Goal: Task Accomplishment & Management: Complete application form

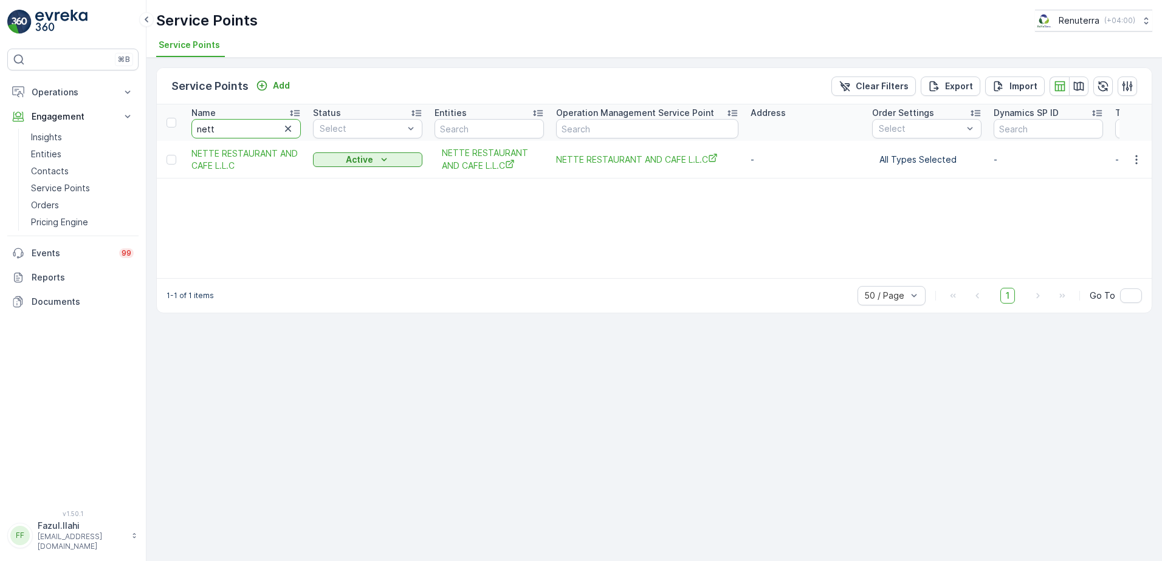
click at [262, 120] on input "nett" at bounding box center [245, 128] width 109 height 19
drag, startPoint x: 0, startPoint y: 0, endPoint x: 262, endPoint y: 121, distance: 288.5
click at [262, 121] on input "nett" at bounding box center [245, 128] width 109 height 19
type input "Gulf"
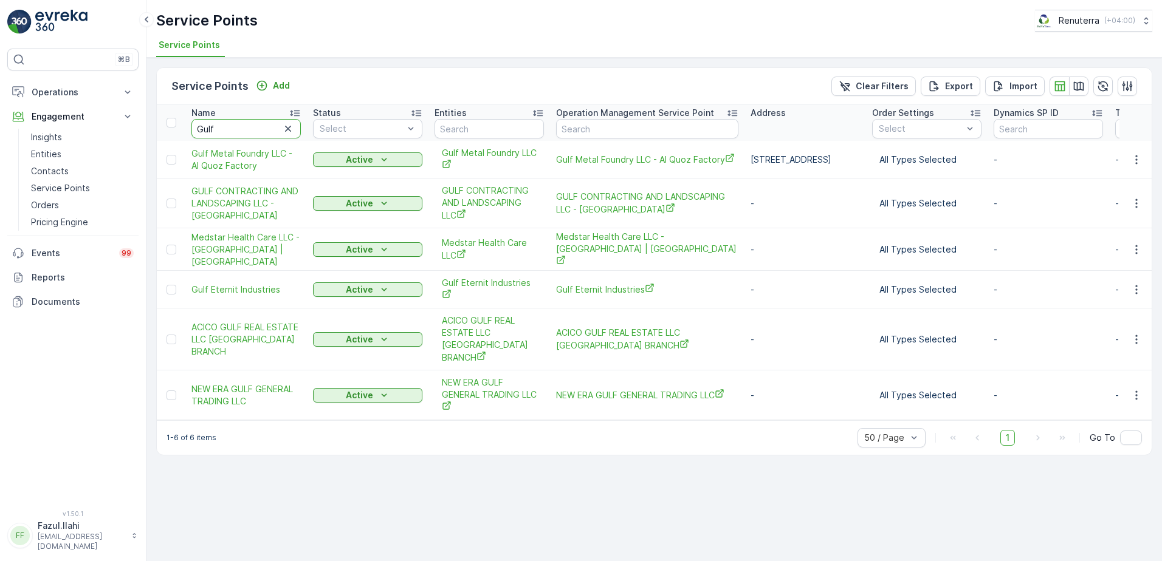
click at [262, 121] on input "Gulf" at bounding box center [245, 128] width 109 height 19
type input "Gulf con"
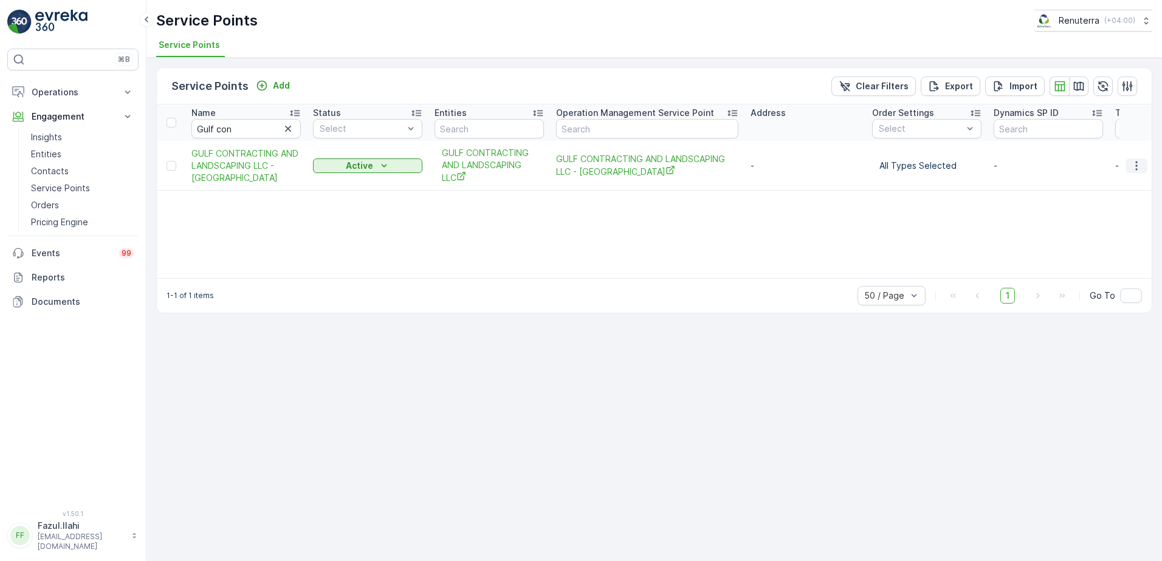
click at [1130, 166] on button "button" at bounding box center [1136, 166] width 22 height 15
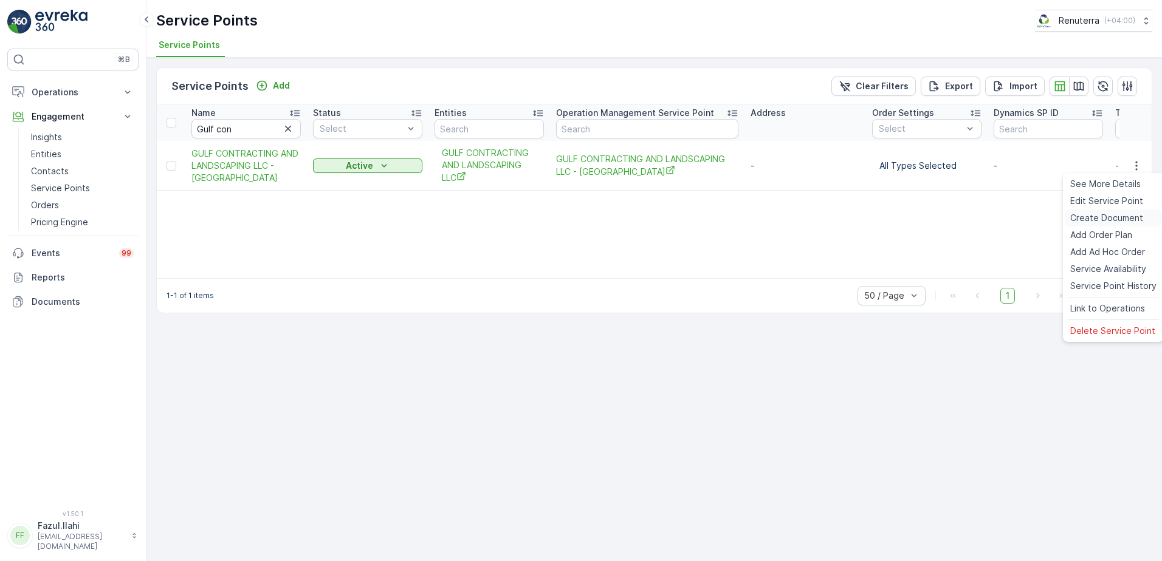
click at [1116, 213] on span "Create Document" at bounding box center [1106, 218] width 73 height 12
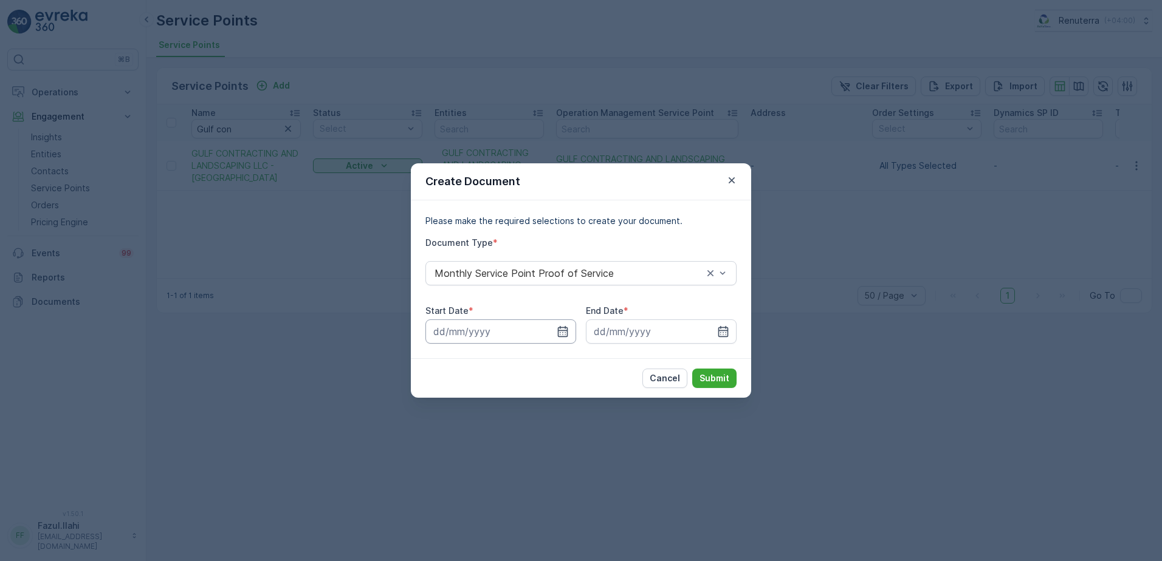
click at [558, 341] on input at bounding box center [500, 332] width 151 height 24
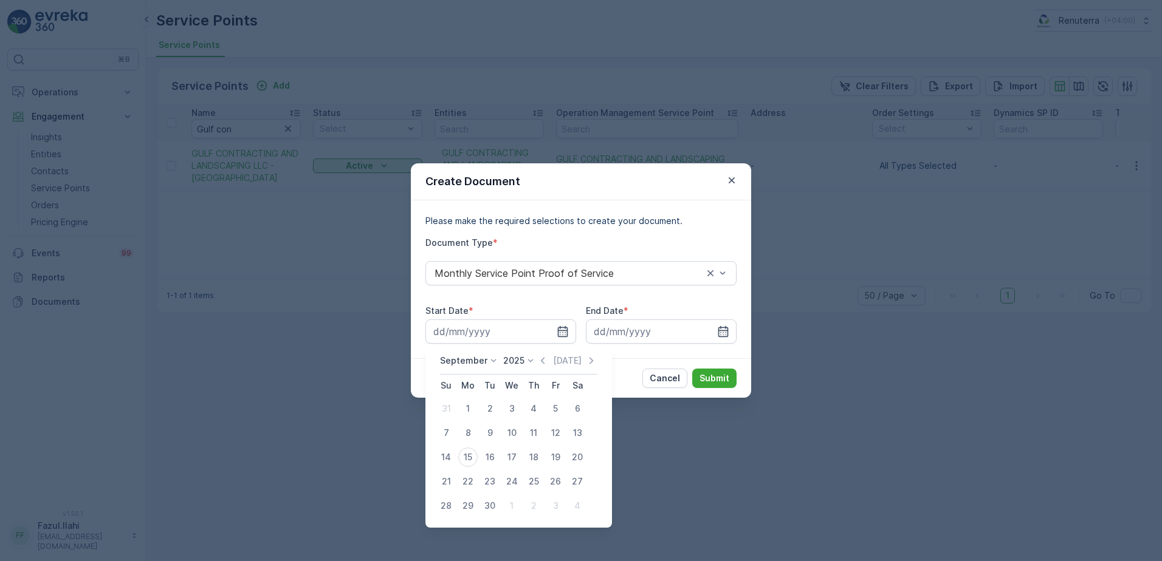
click at [534, 358] on div "September 2025 Today" at bounding box center [518, 365] width 157 height 20
click at [539, 359] on icon "button" at bounding box center [543, 361] width 12 height 12
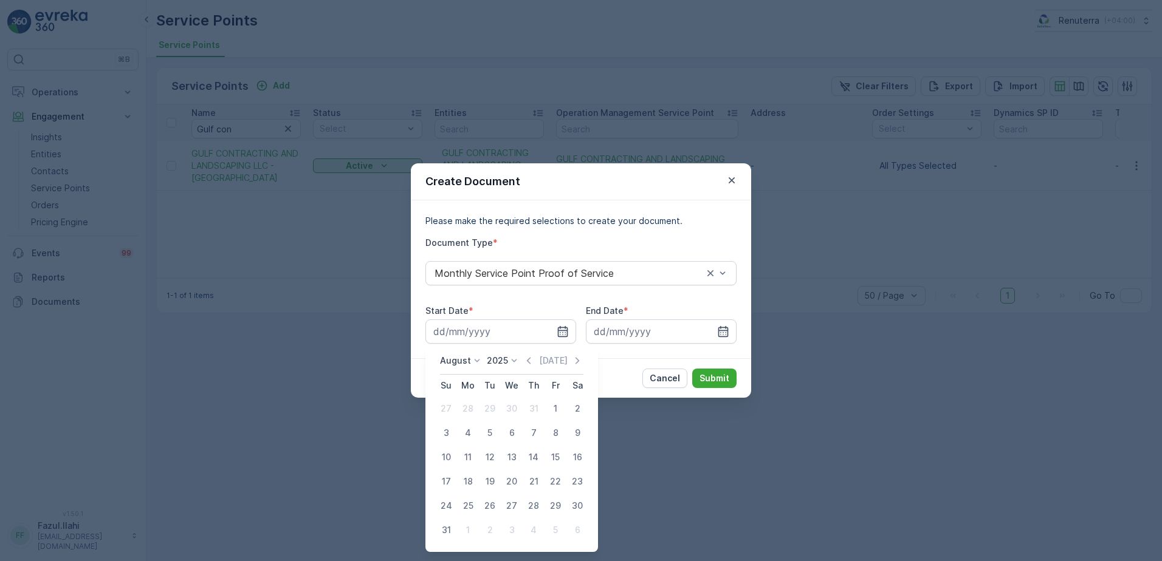
click at [551, 408] on div "1" at bounding box center [555, 408] width 19 height 19
type input "01.08.2025"
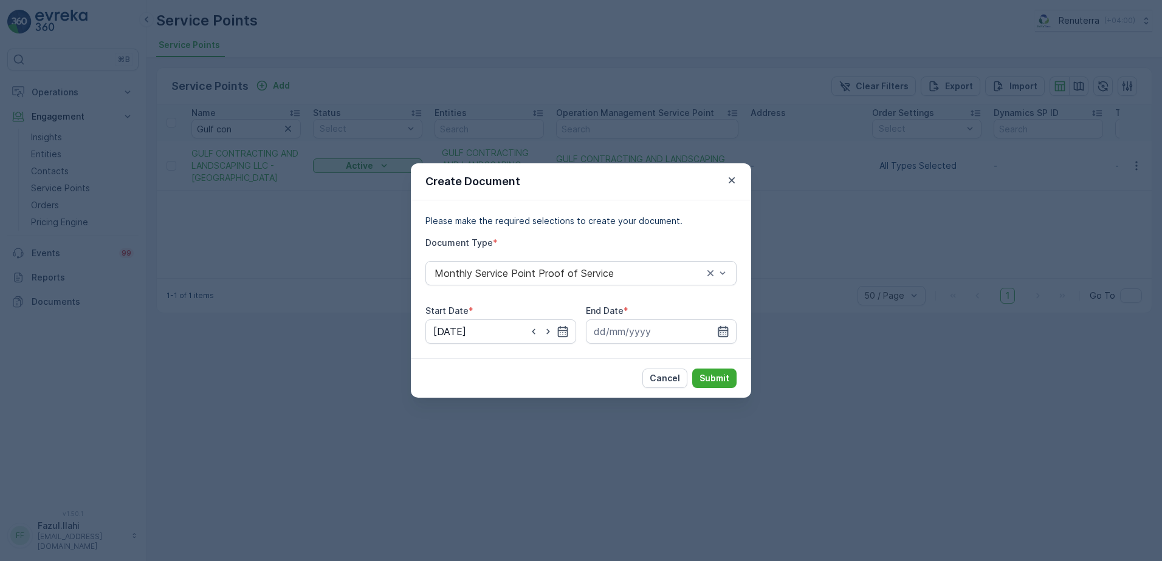
click at [724, 331] on icon "button" at bounding box center [723, 331] width 10 height 11
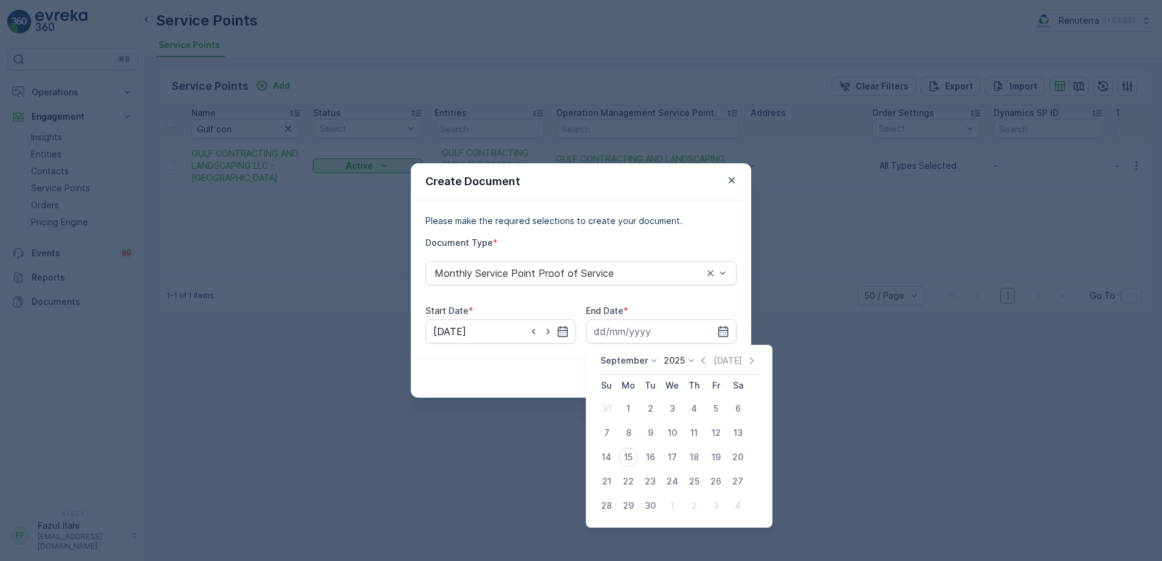
click at [701, 361] on icon "button" at bounding box center [703, 361] width 12 height 12
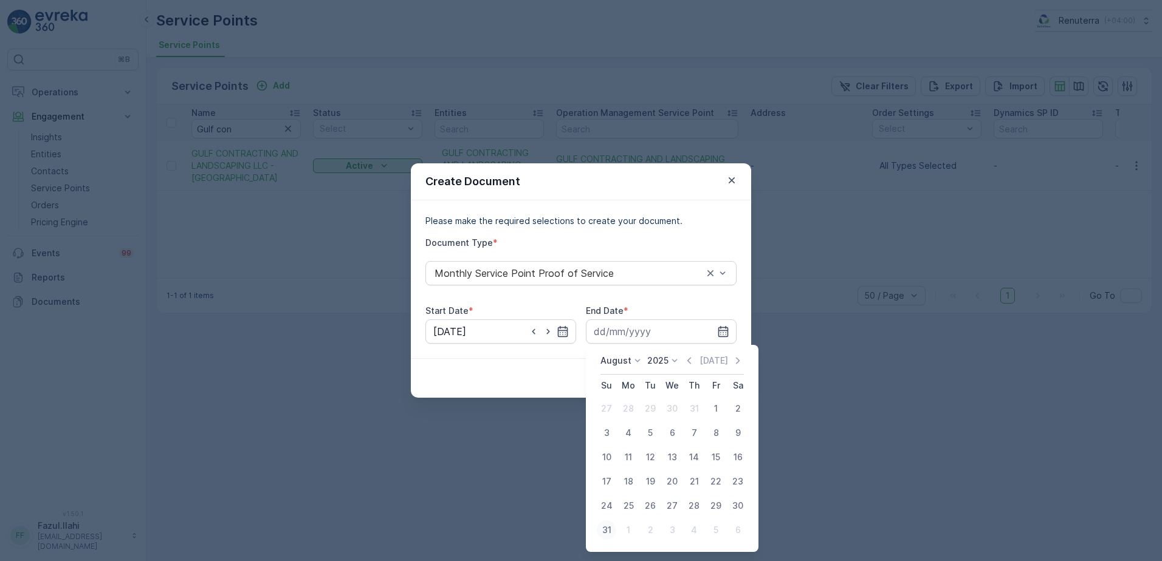
click at [602, 534] on div "31" at bounding box center [606, 530] width 19 height 19
type input "31.08.2025"
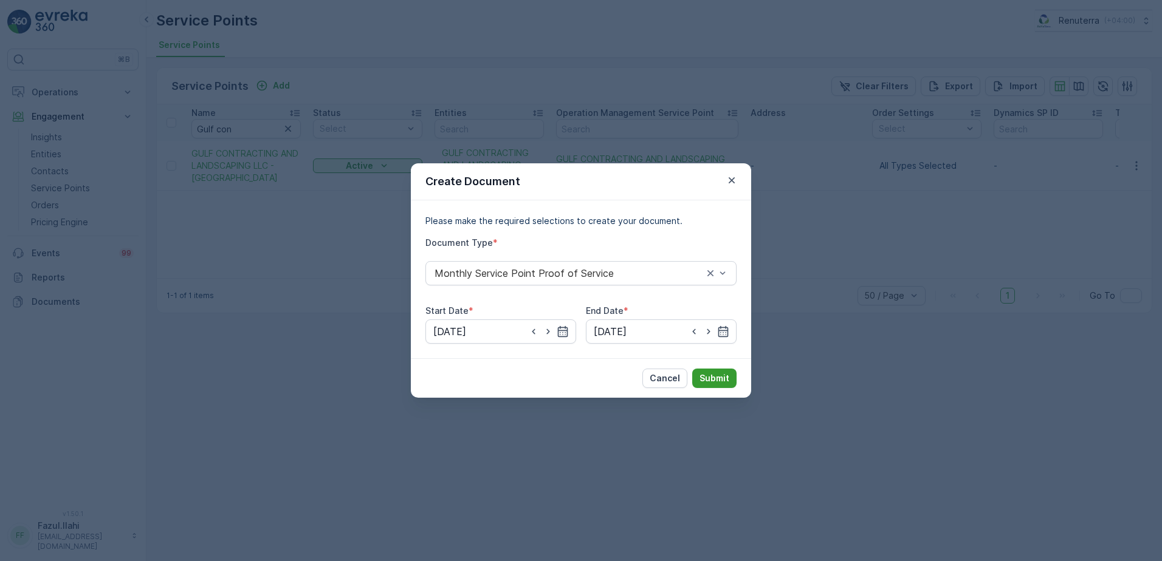
click at [721, 375] on p "Submit" at bounding box center [714, 378] width 30 height 12
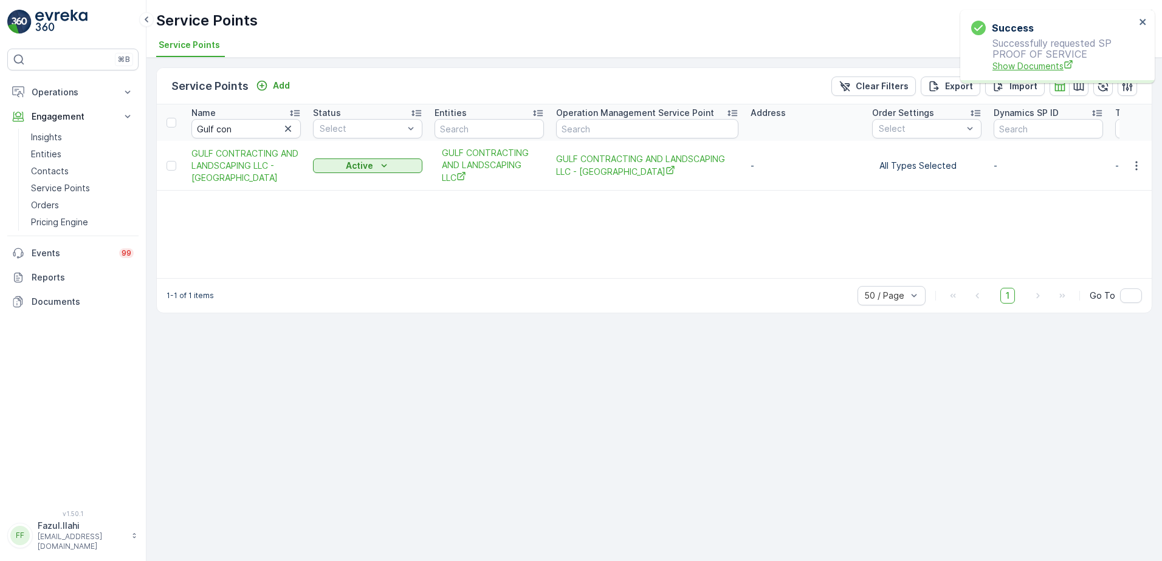
click at [1051, 63] on span "Show Documents" at bounding box center [1063, 66] width 143 height 13
click at [250, 122] on input "Gulf con" at bounding box center [245, 128] width 109 height 19
type input "Ali"
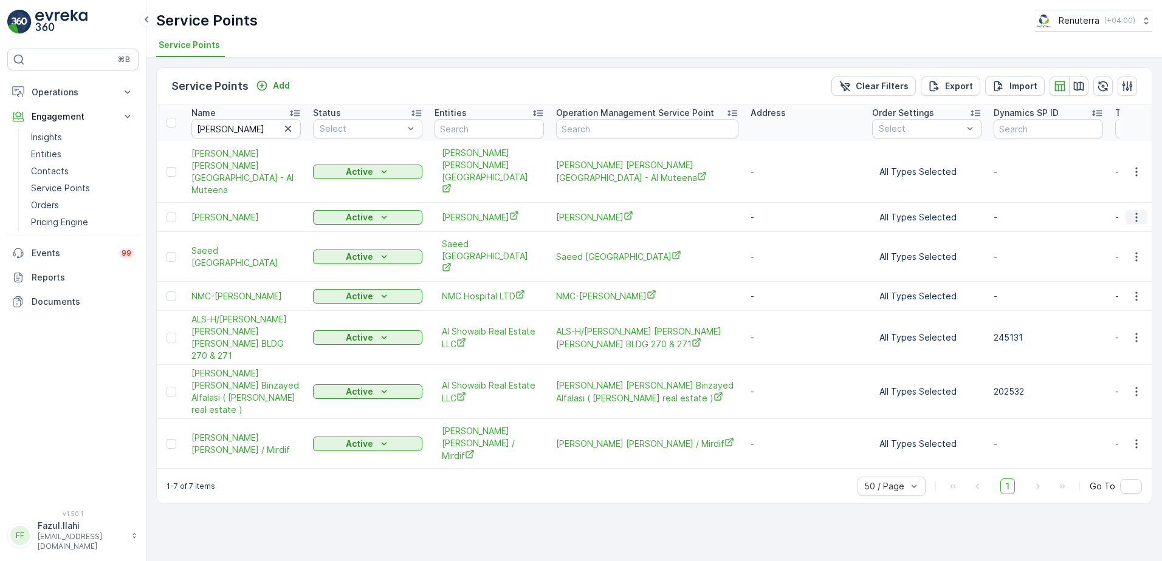
click at [1131, 211] on icon "button" at bounding box center [1136, 217] width 12 height 12
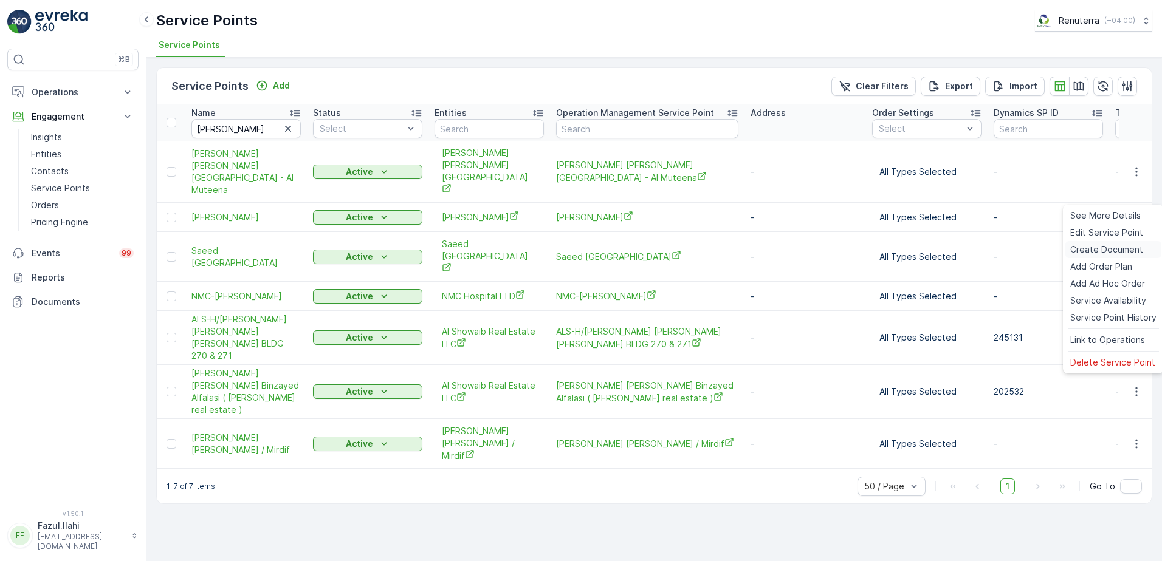
click at [1096, 250] on span "Create Document" at bounding box center [1106, 250] width 73 height 12
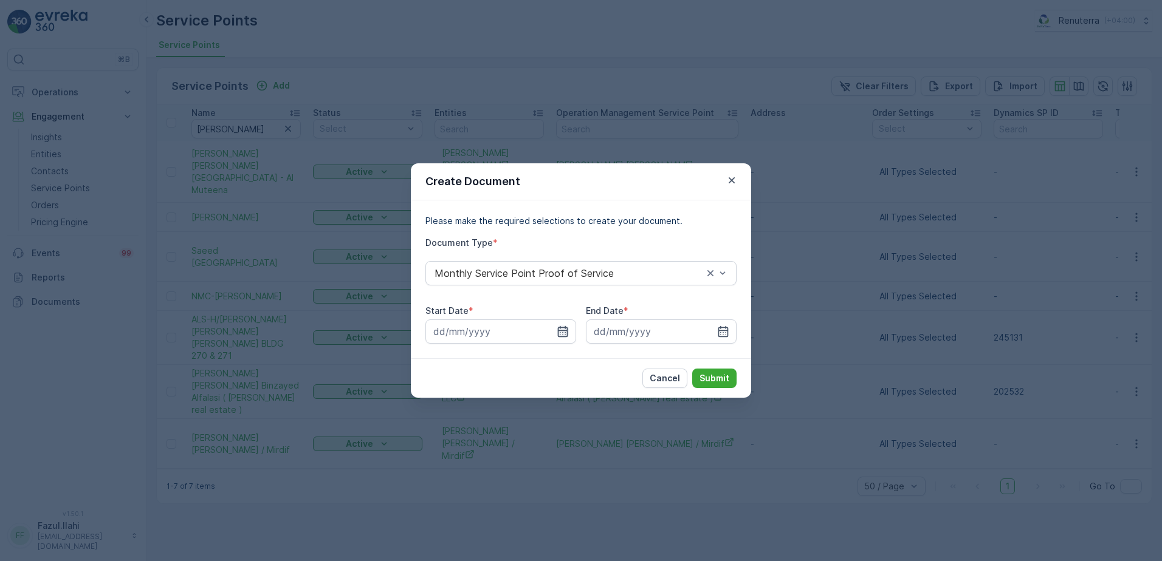
click at [562, 331] on icon "button" at bounding box center [563, 331] width 10 height 11
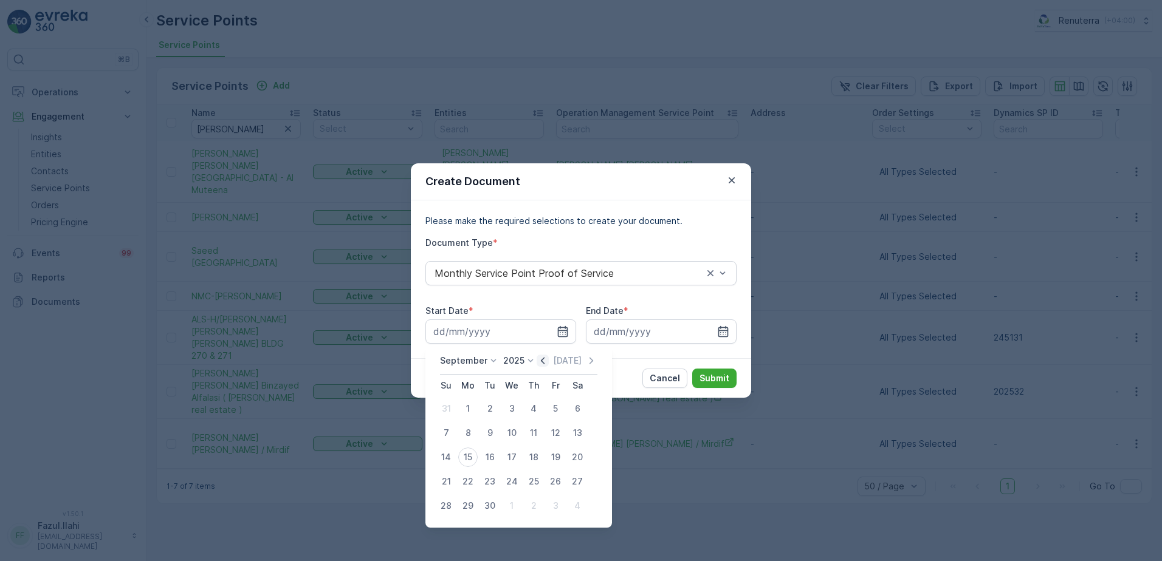
click at [542, 360] on icon "button" at bounding box center [543, 361] width 12 height 12
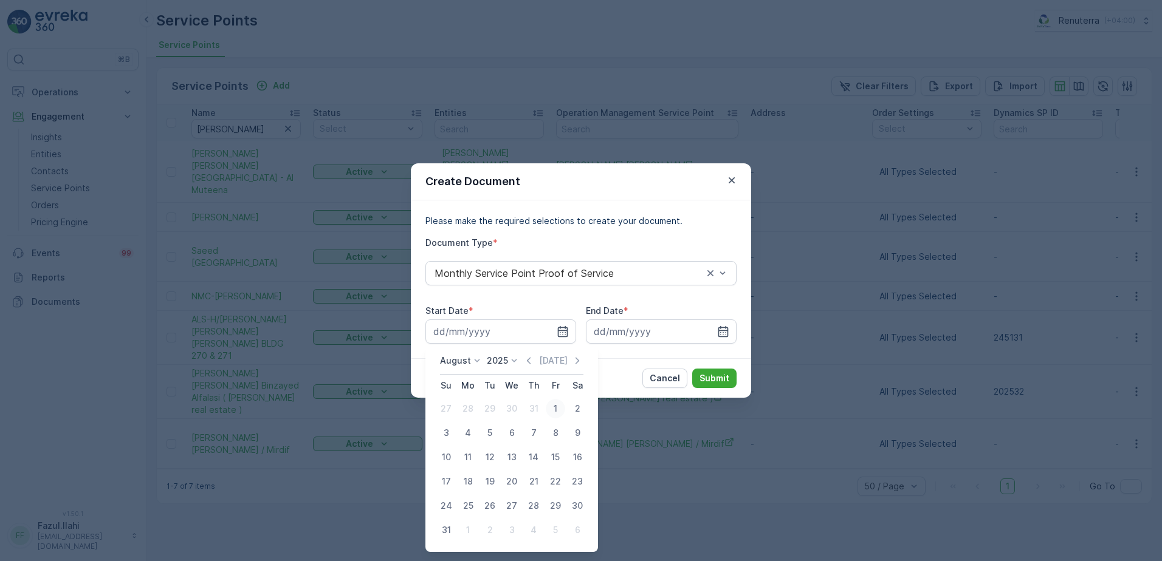
click at [555, 407] on div "1" at bounding box center [555, 408] width 19 height 19
type input "01.08.2025"
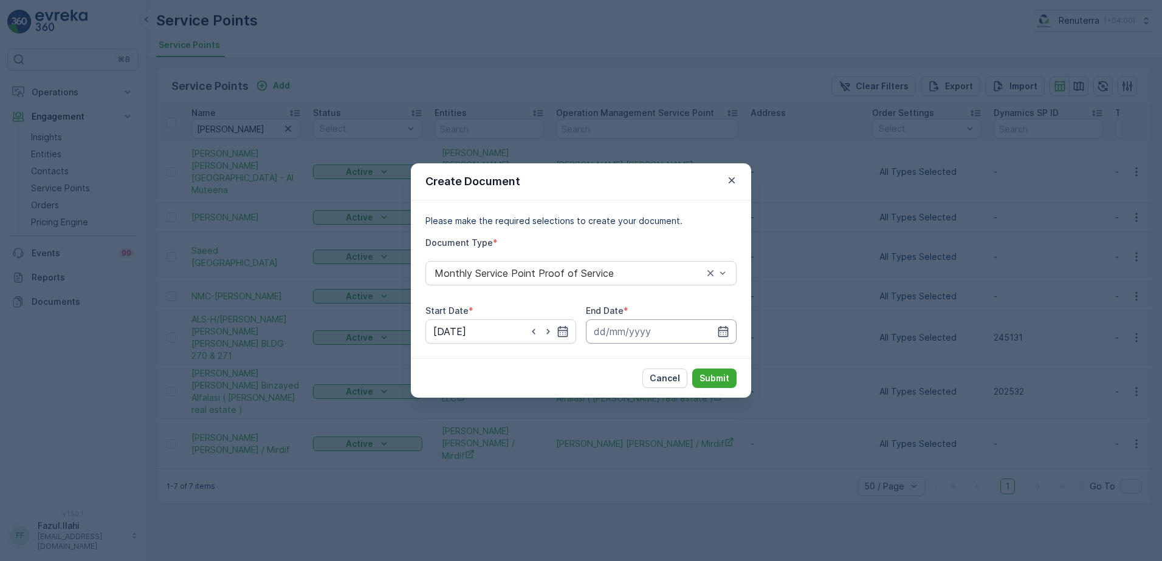
click at [727, 325] on input at bounding box center [661, 332] width 151 height 24
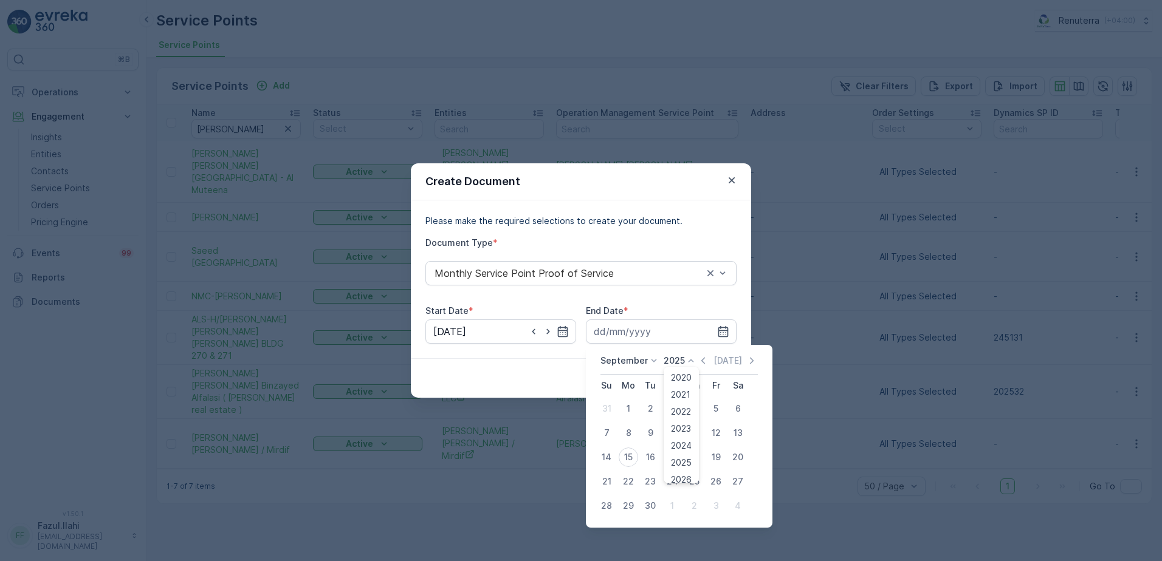
click at [692, 361] on icon at bounding box center [691, 361] width 12 height 12
click at [701, 362] on icon "button" at bounding box center [703, 360] width 4 height 7
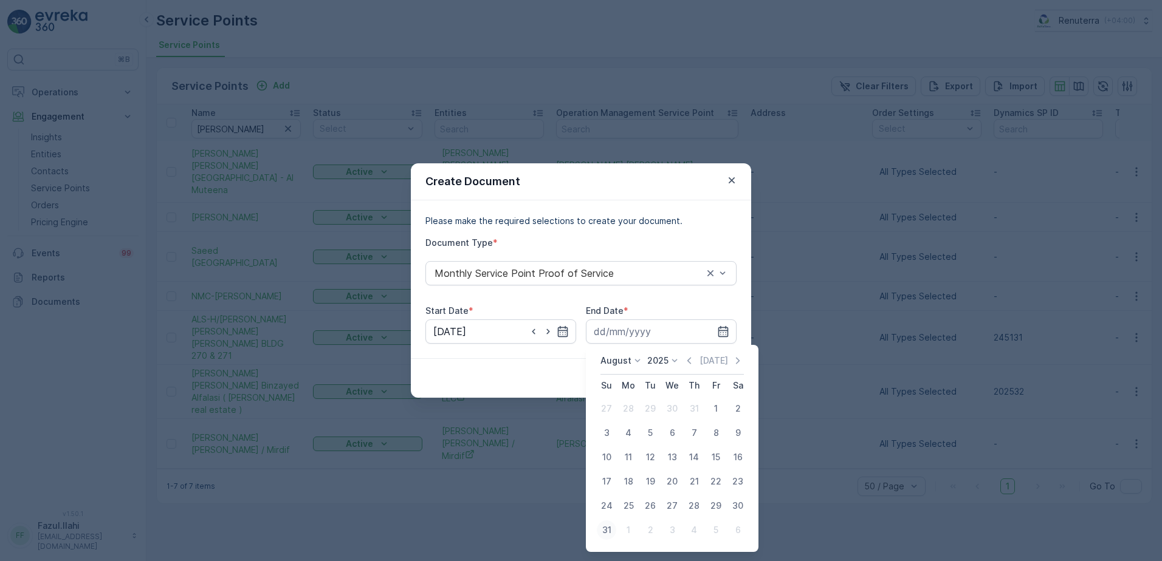
click at [605, 527] on div "31" at bounding box center [606, 530] width 19 height 19
type input "31.08.2025"
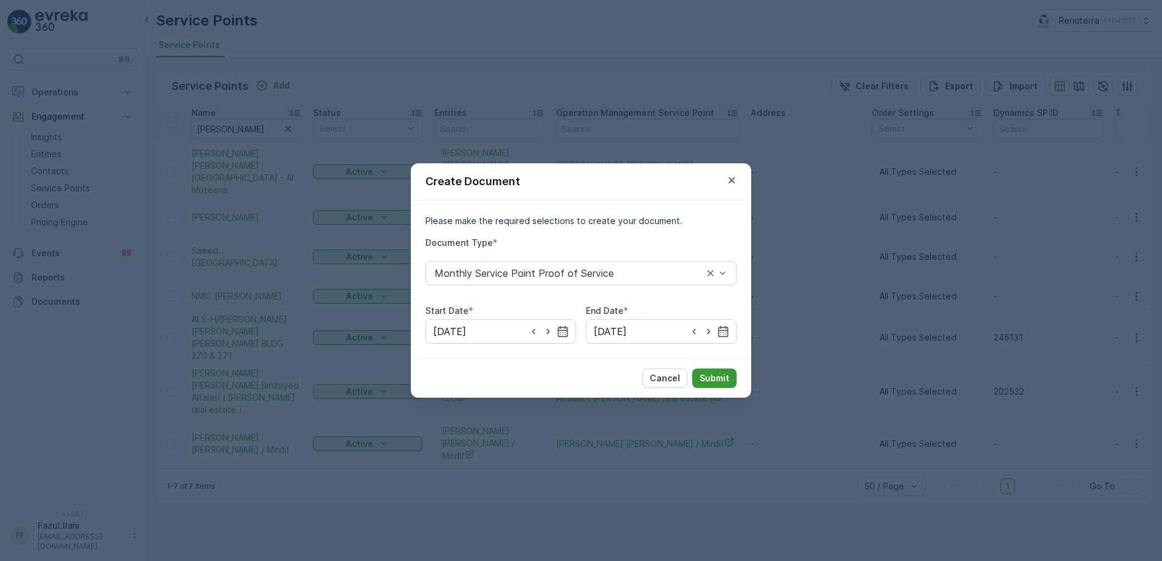
click at [714, 374] on p "Submit" at bounding box center [714, 378] width 30 height 12
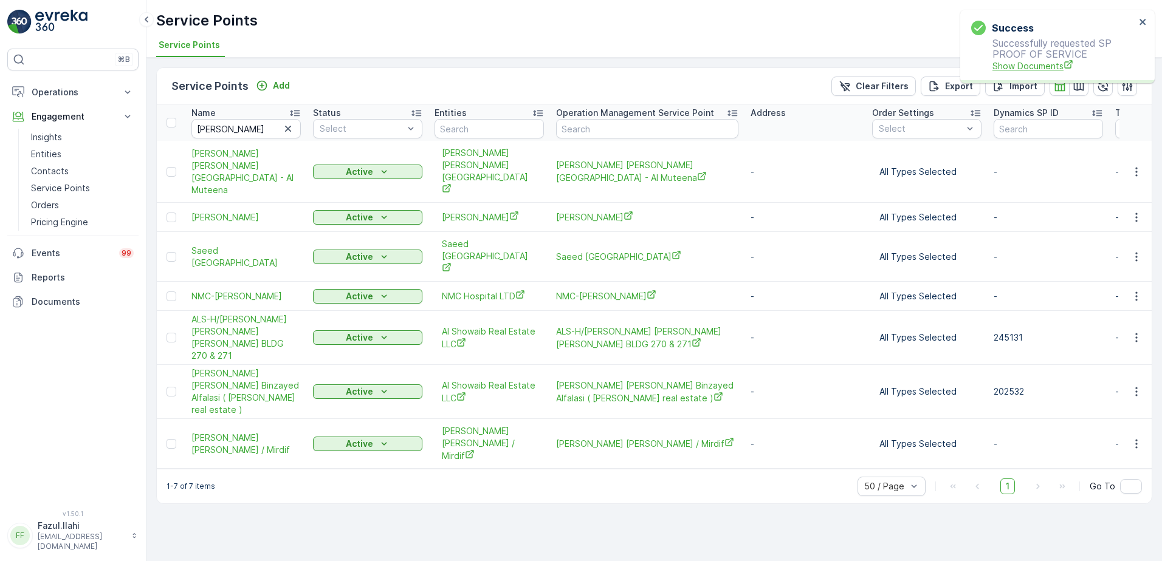
click at [1023, 69] on span "Show Documents" at bounding box center [1063, 66] width 143 height 13
click at [243, 120] on input "Ali" at bounding box center [245, 128] width 109 height 19
type input "Arif"
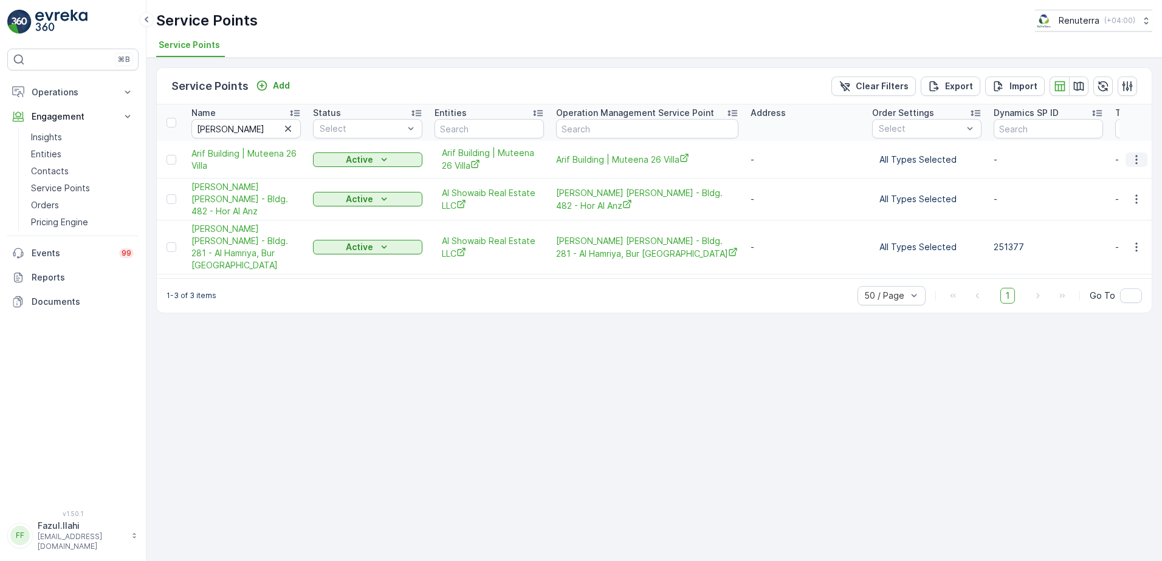
click at [1133, 157] on icon "button" at bounding box center [1136, 160] width 12 height 12
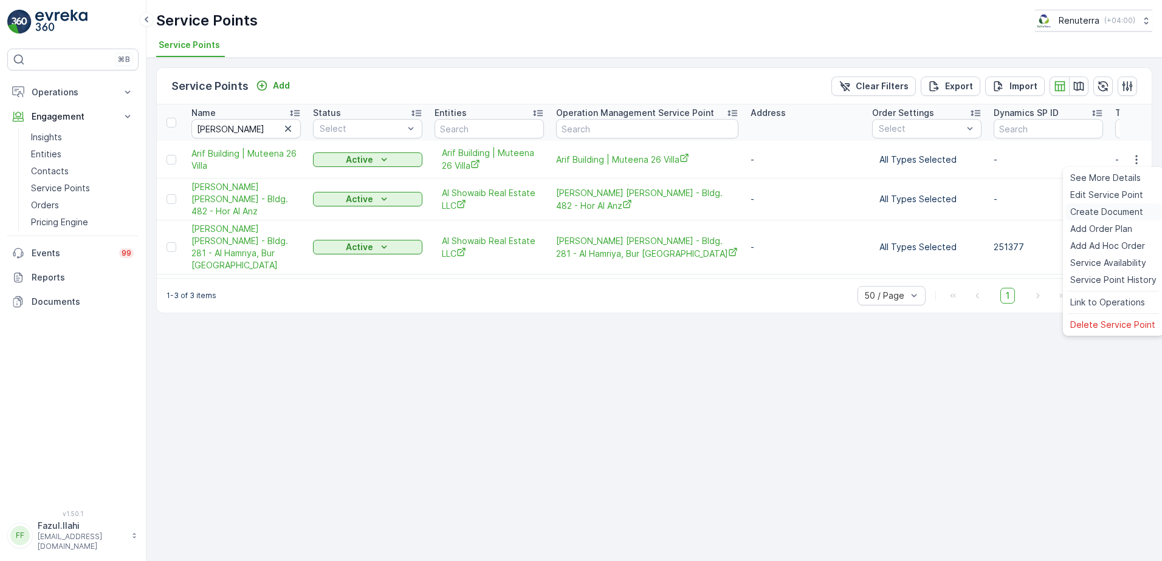
click at [1094, 217] on span "Create Document" at bounding box center [1106, 212] width 73 height 12
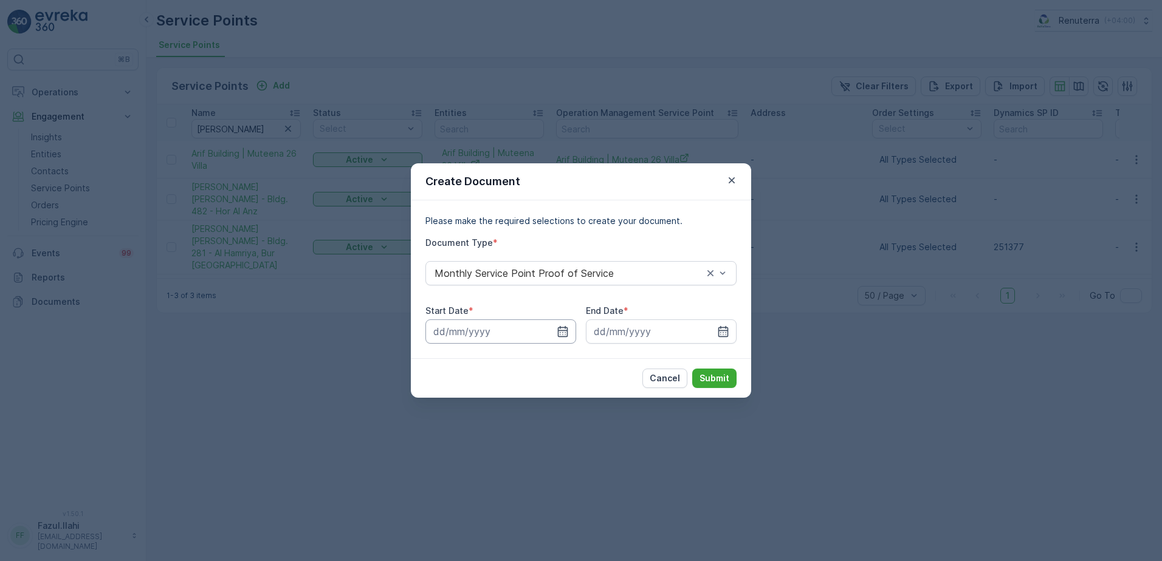
click at [574, 338] on input at bounding box center [500, 332] width 151 height 24
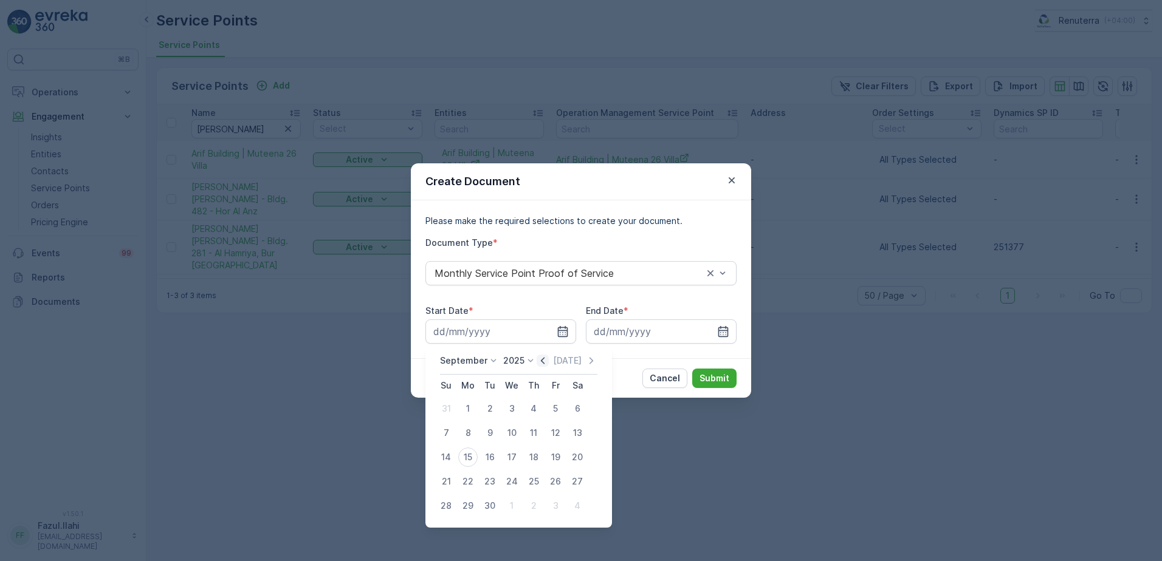
click at [538, 361] on icon "button" at bounding box center [543, 361] width 12 height 12
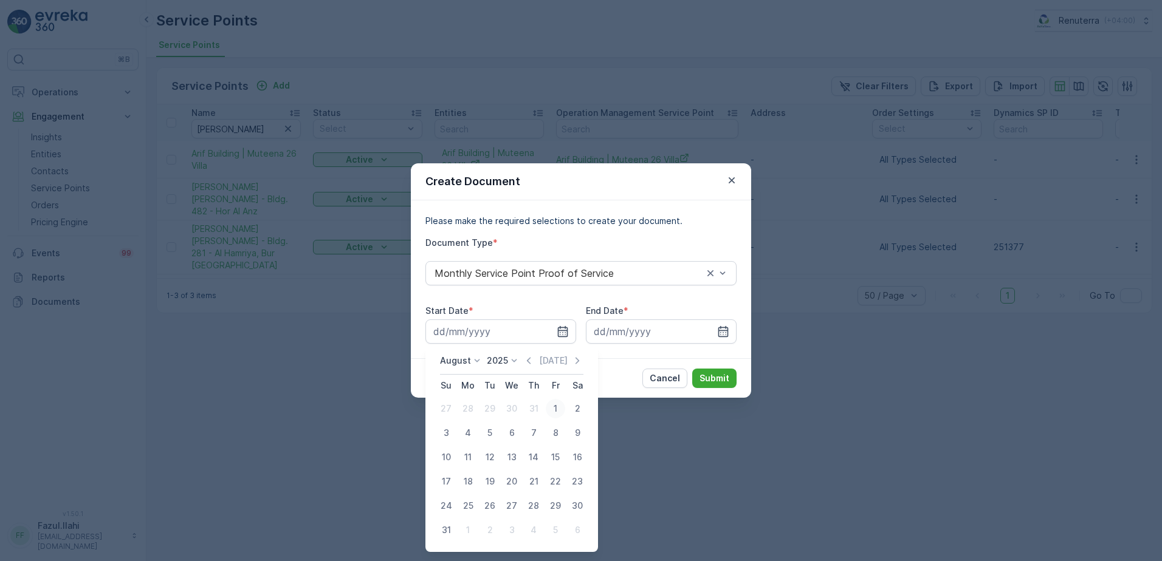
click at [558, 403] on div "1" at bounding box center [555, 408] width 19 height 19
type input "01.08.2025"
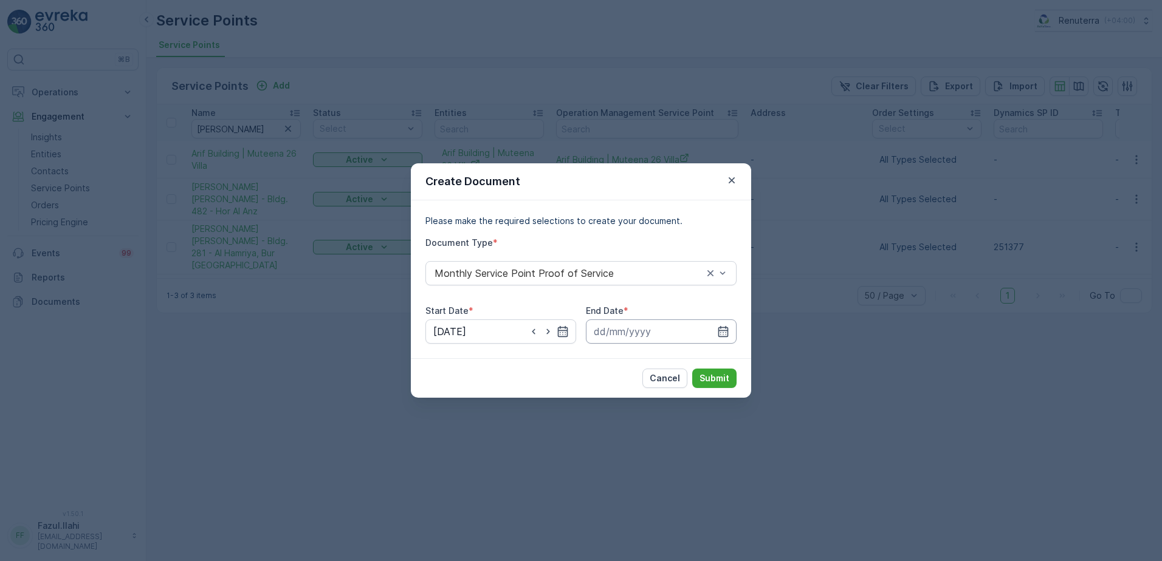
click at [732, 338] on input at bounding box center [661, 332] width 151 height 24
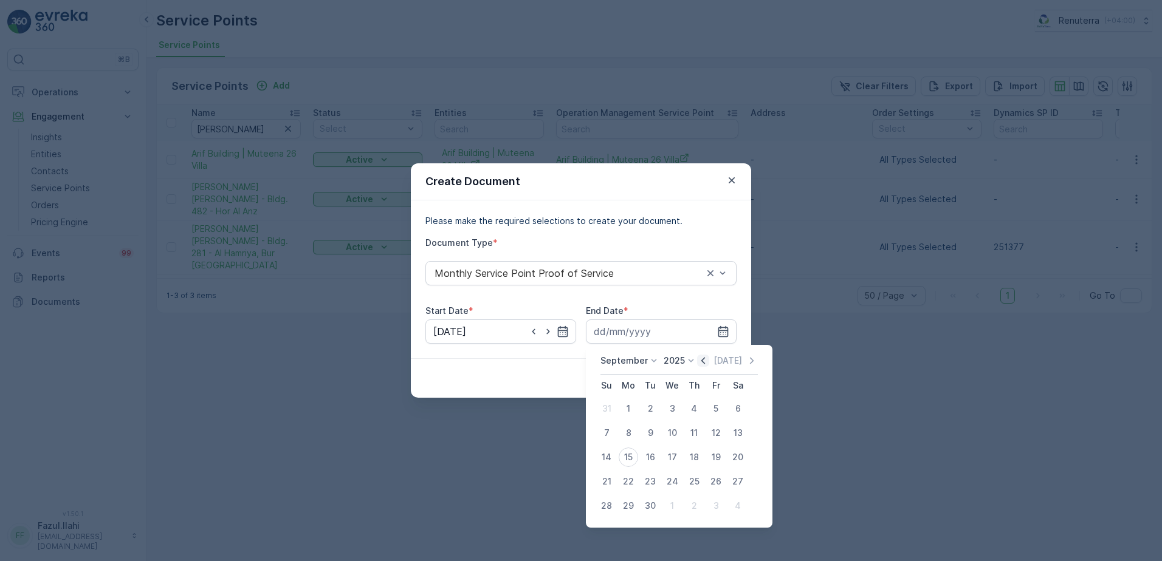
click at [697, 361] on icon "button" at bounding box center [703, 361] width 12 height 12
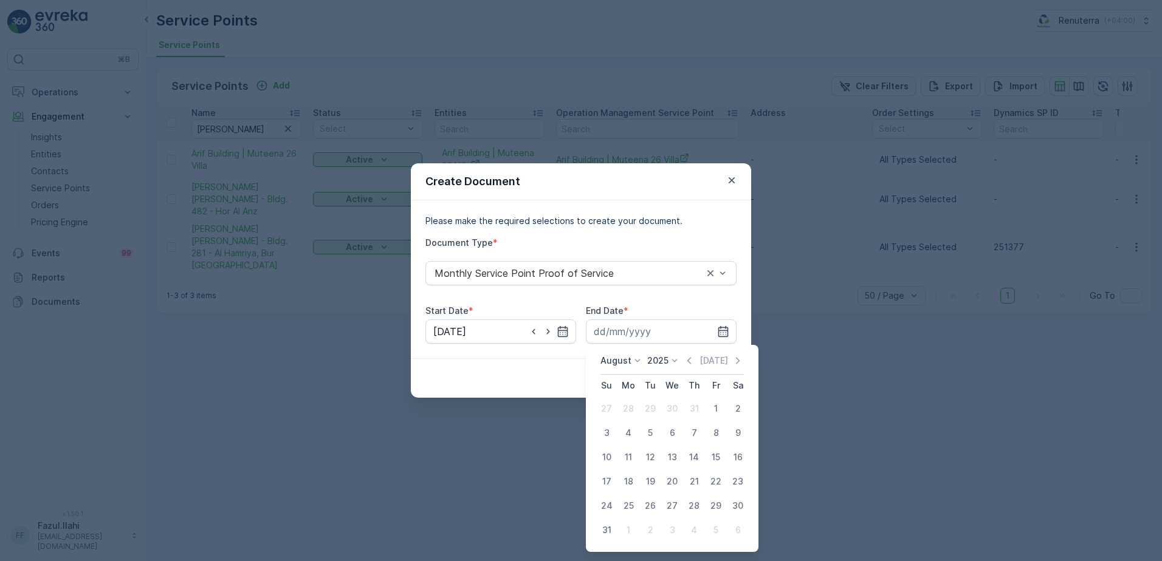
drag, startPoint x: 603, startPoint y: 530, endPoint x: 655, endPoint y: 480, distance: 72.2
click at [605, 529] on div "31" at bounding box center [606, 530] width 19 height 19
type input "31.08.2025"
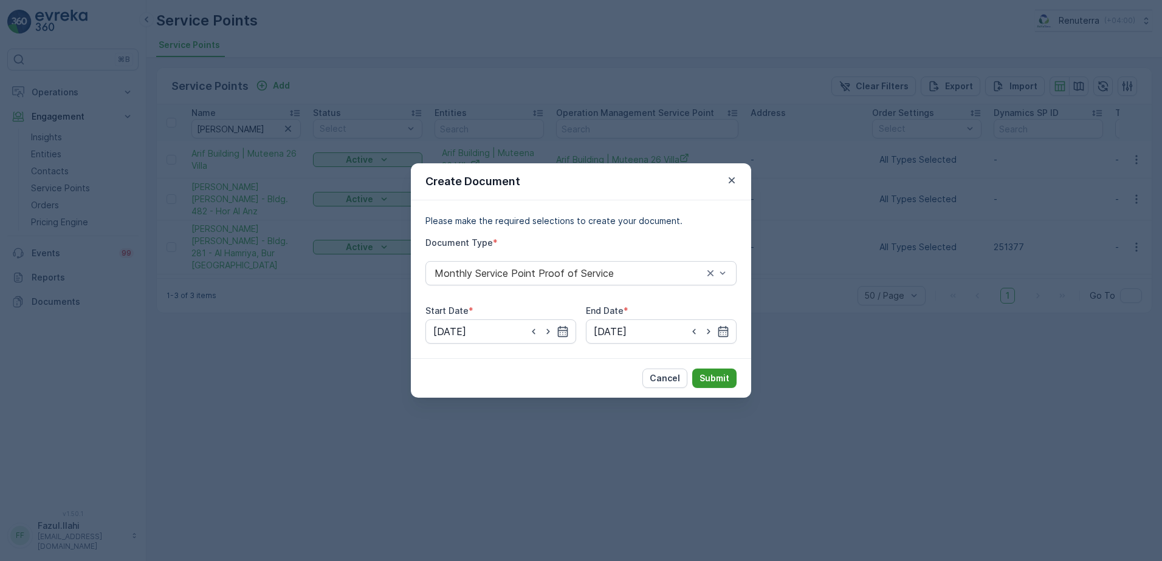
click at [717, 374] on p "Submit" at bounding box center [714, 378] width 30 height 12
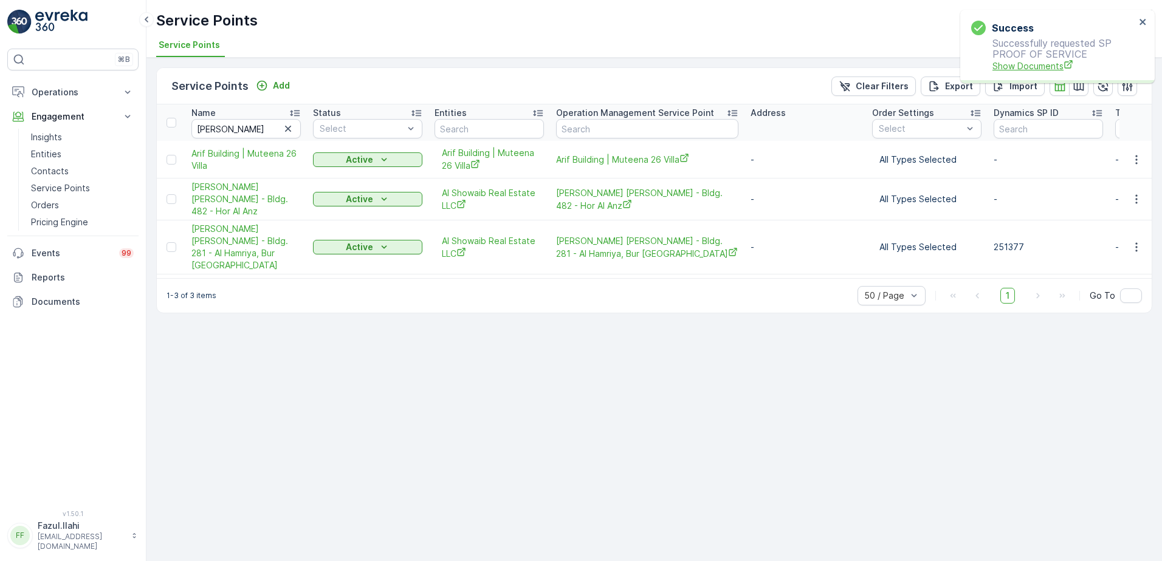
click at [1060, 61] on span "Show Documents" at bounding box center [1063, 66] width 143 height 13
click at [237, 131] on input "Arif" at bounding box center [245, 128] width 109 height 19
type input "Arif"
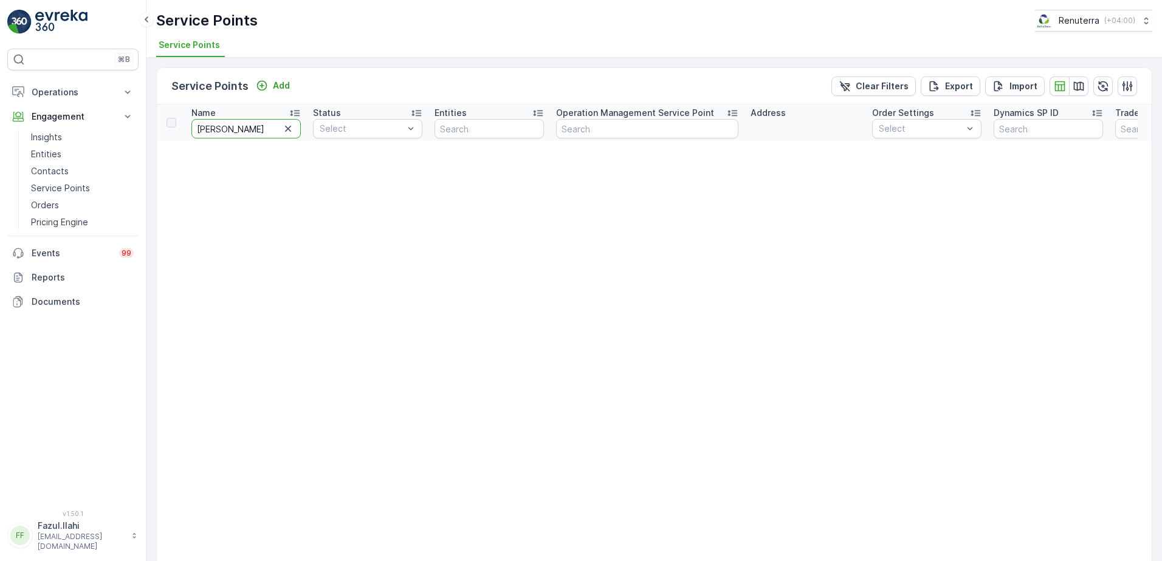
click at [237, 131] on input "Arif" at bounding box center [245, 128] width 109 height 19
type input "Ari"
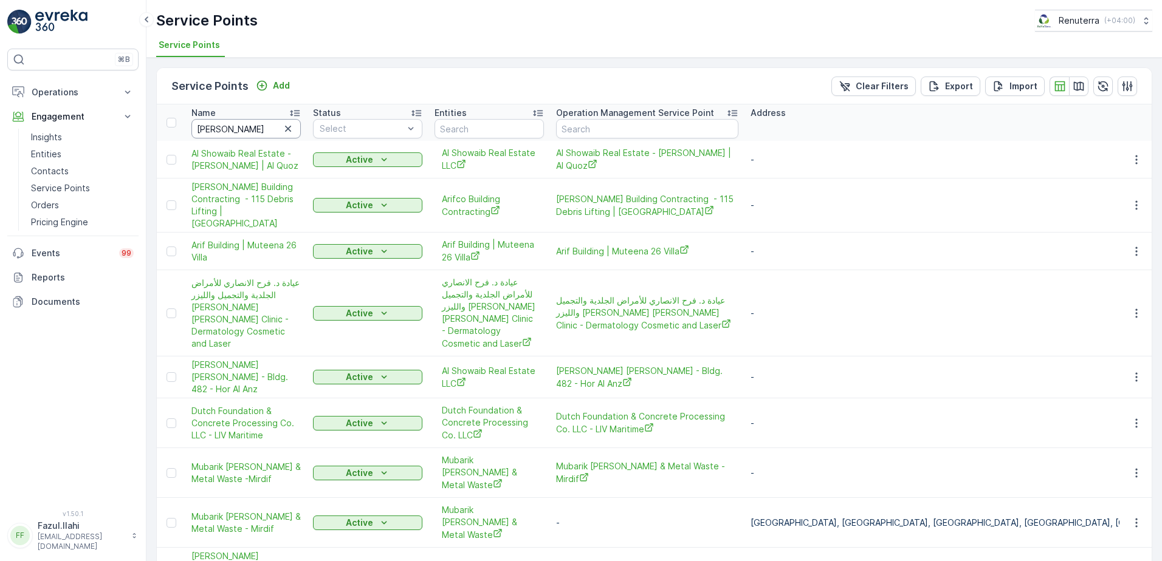
click at [237, 131] on input "Ari" at bounding box center [245, 128] width 109 height 19
type input "Arif"
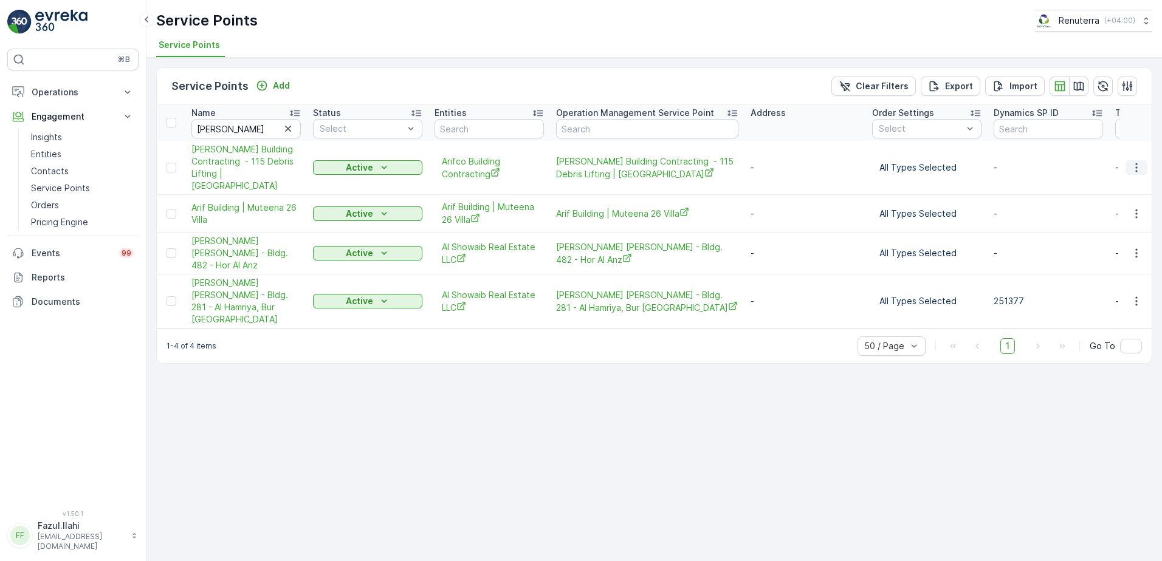
click at [1133, 162] on icon "button" at bounding box center [1136, 168] width 12 height 12
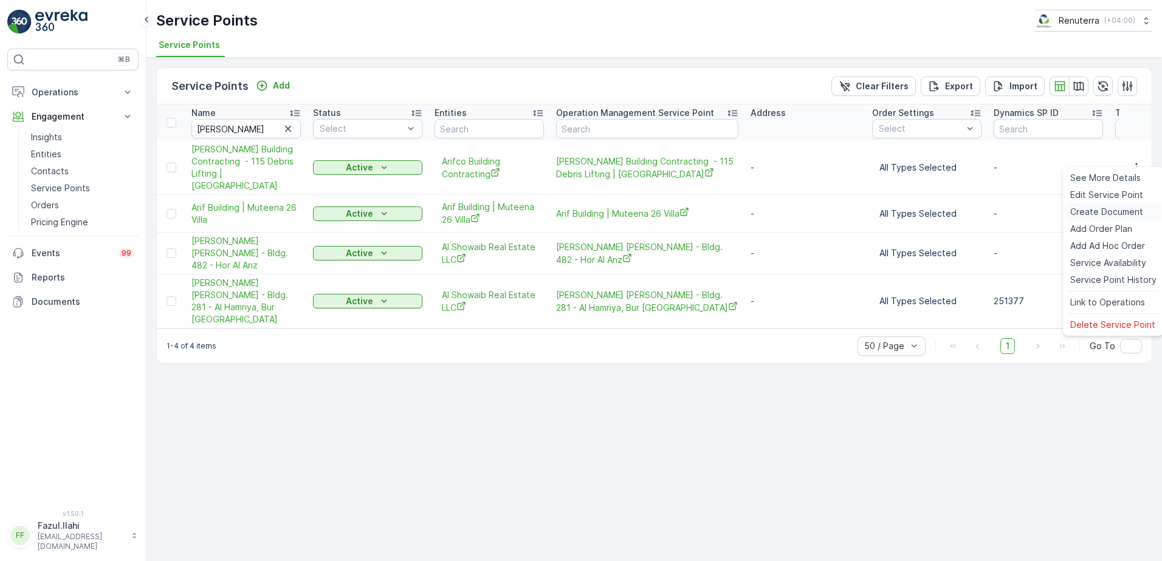
click at [1112, 213] on span "Create Document" at bounding box center [1106, 212] width 73 height 12
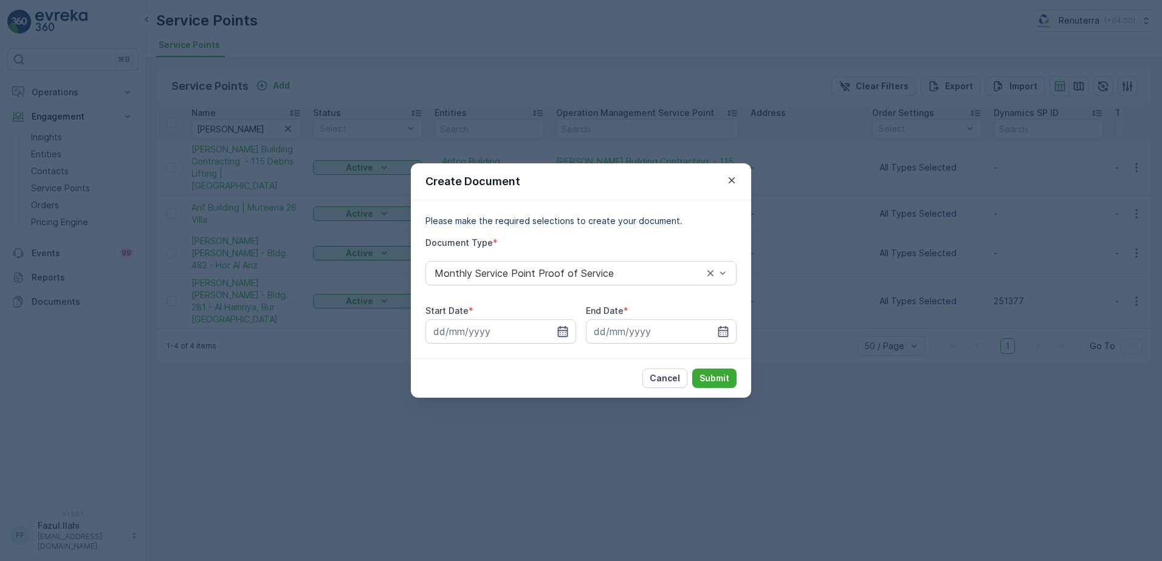
click at [561, 332] on icon "button" at bounding box center [563, 332] width 12 height 12
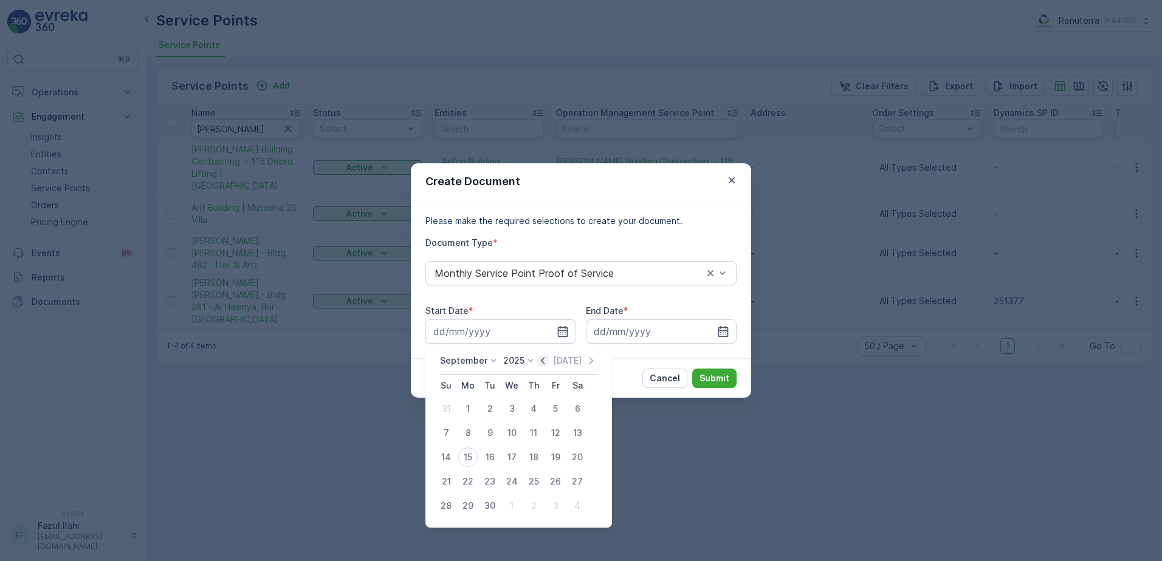
click at [537, 363] on icon "button" at bounding box center [543, 361] width 12 height 12
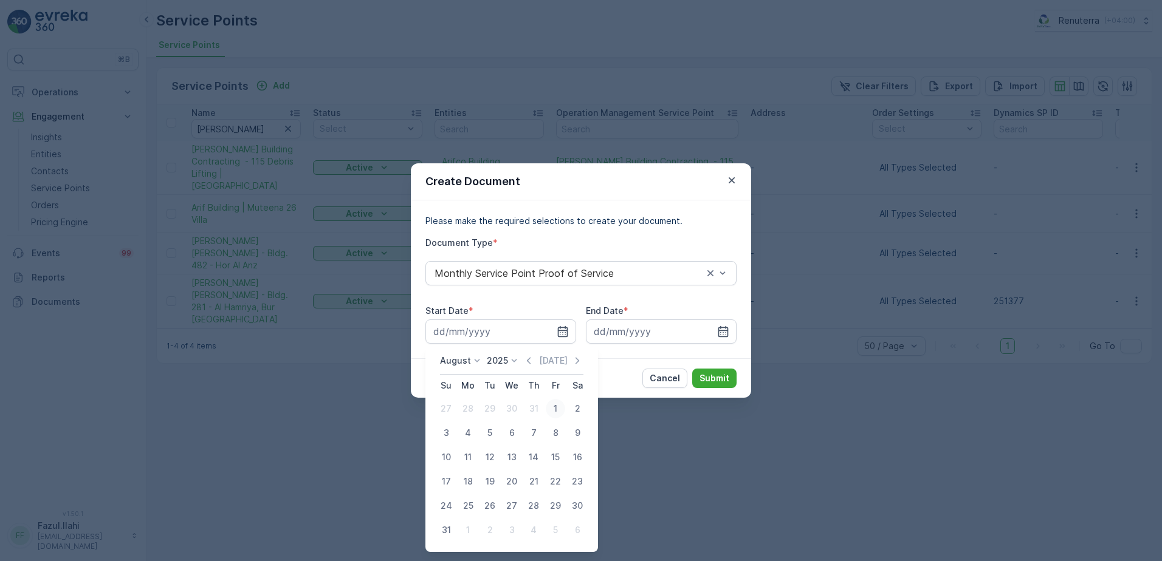
click at [557, 411] on div "1" at bounding box center [555, 408] width 19 height 19
type input "01.08.2025"
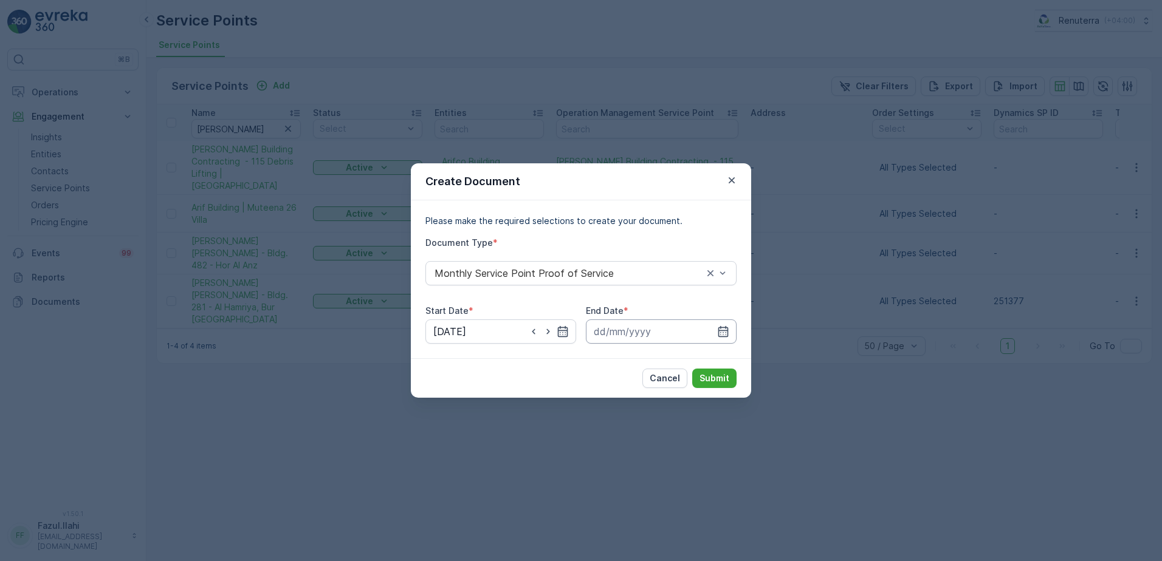
click at [730, 334] on input at bounding box center [661, 332] width 151 height 24
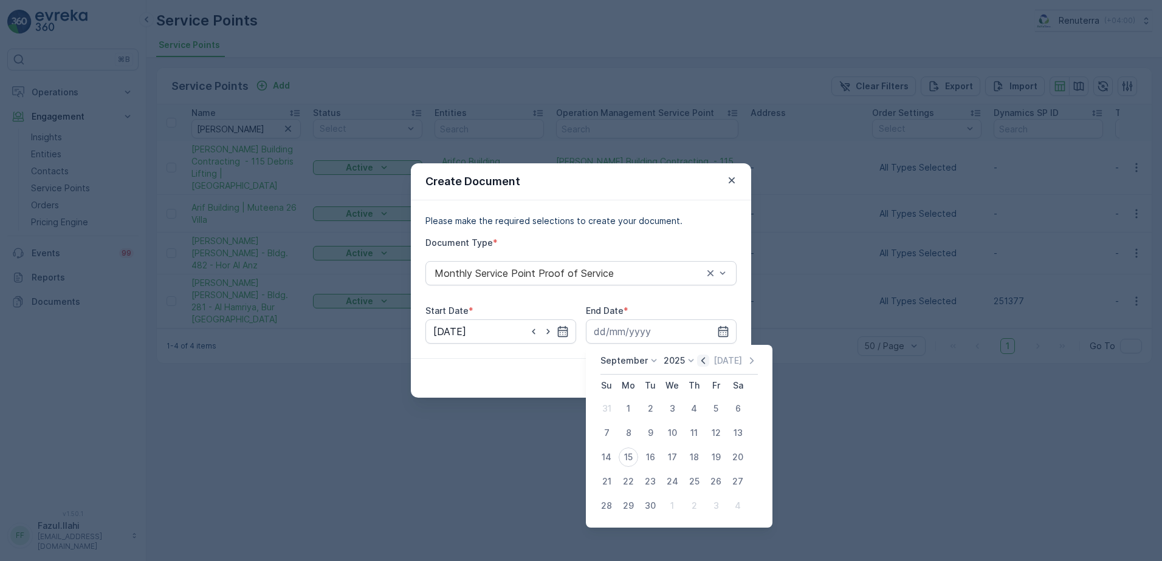
click at [701, 360] on icon "button" at bounding box center [703, 360] width 4 height 7
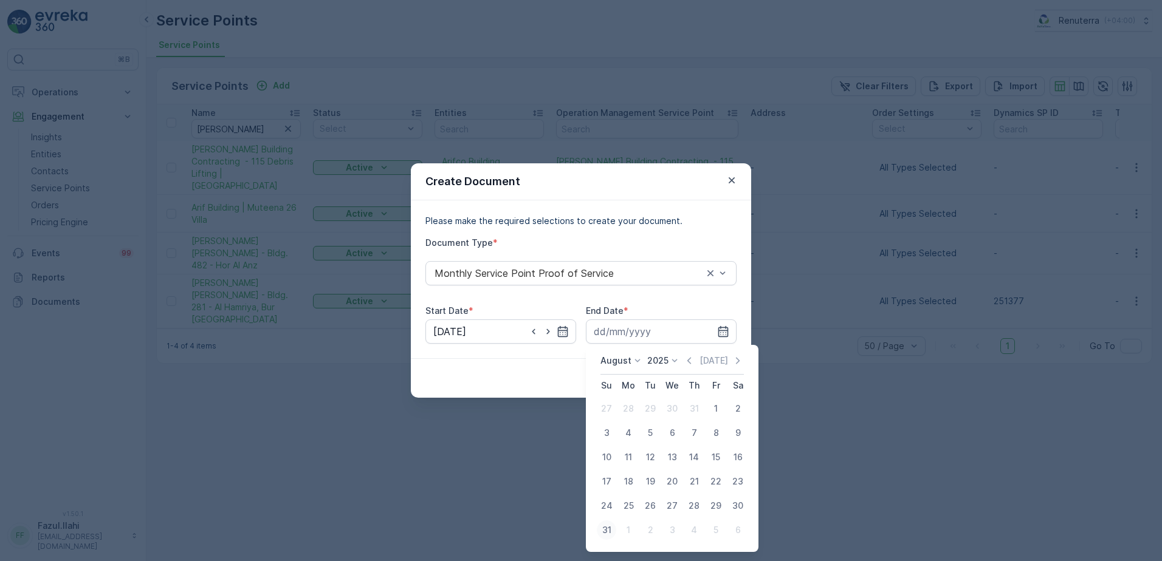
click at [606, 532] on div "31" at bounding box center [606, 530] width 19 height 19
type input "31.08.2025"
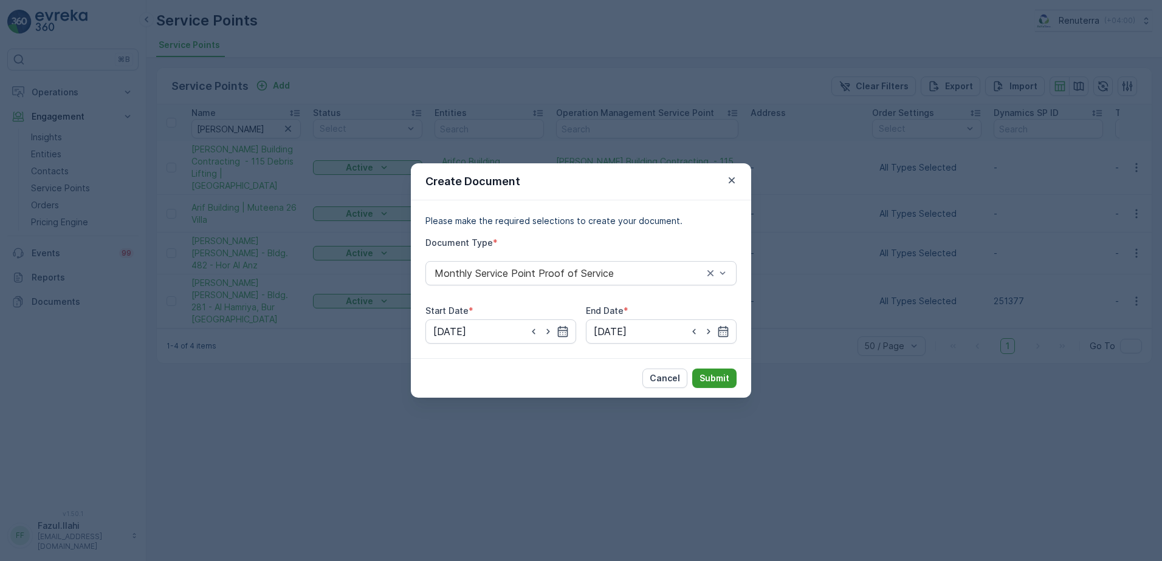
click at [696, 374] on button "Submit" at bounding box center [714, 378] width 44 height 19
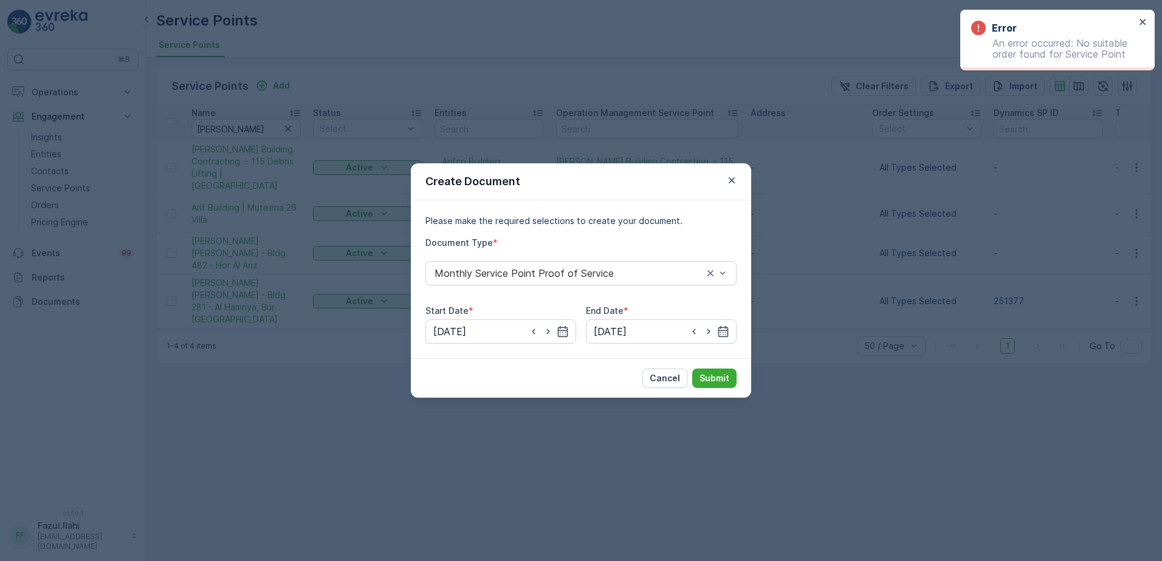
click at [1144, 16] on div "Error An error occurred: No suitable order found for Service Point" at bounding box center [1057, 40] width 194 height 61
click at [1141, 19] on icon "close" at bounding box center [1142, 22] width 6 height 6
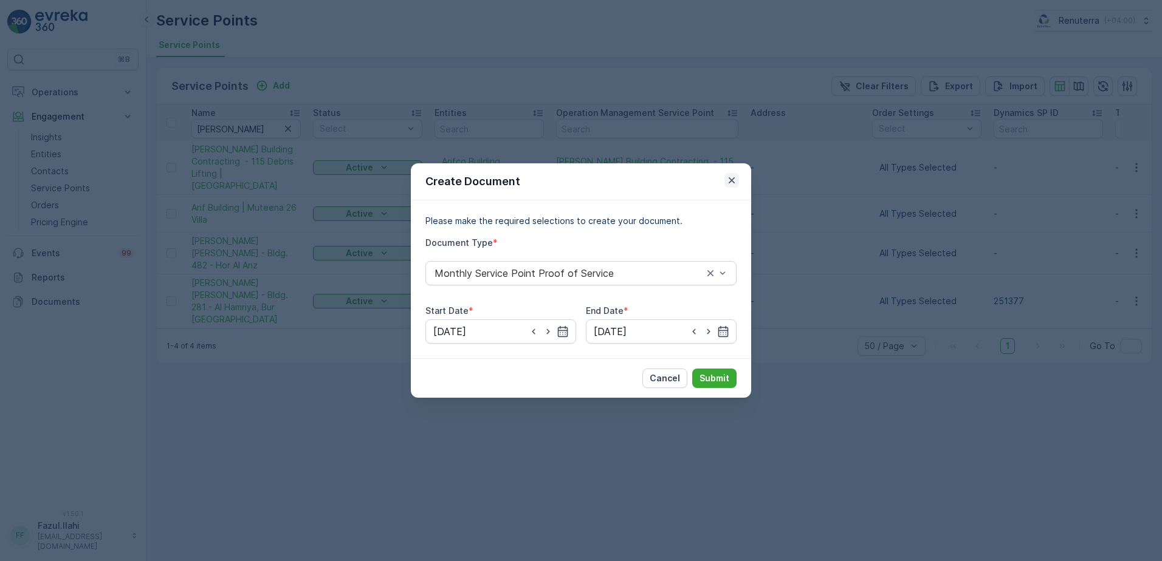
click at [733, 176] on icon "button" at bounding box center [732, 180] width 12 height 12
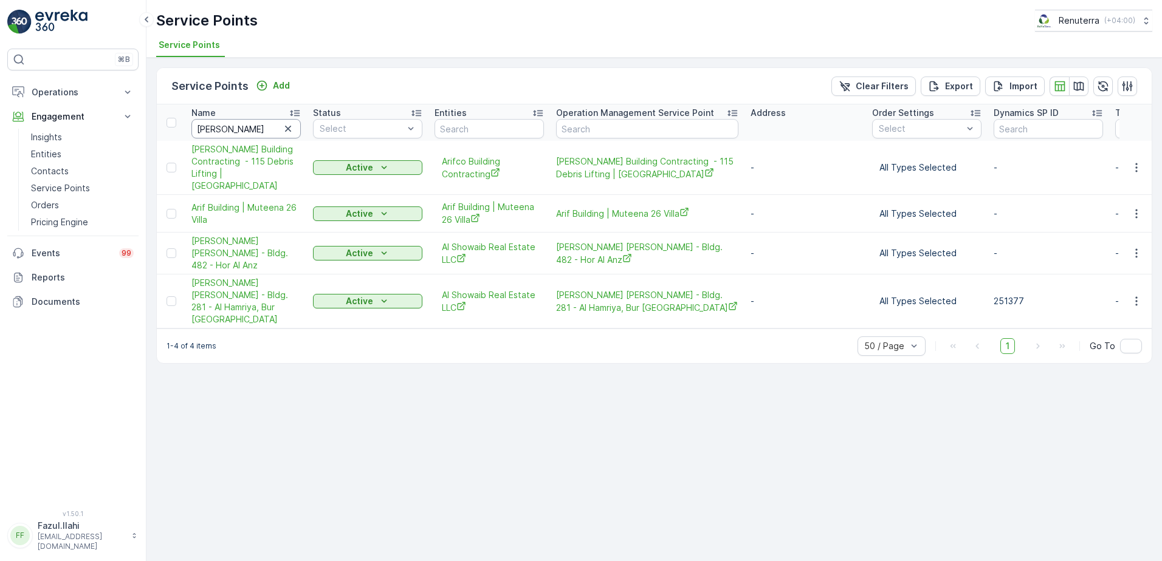
click at [252, 125] on input "Arif" at bounding box center [245, 128] width 109 height 19
click at [224, 133] on input "Arif" at bounding box center [245, 128] width 109 height 19
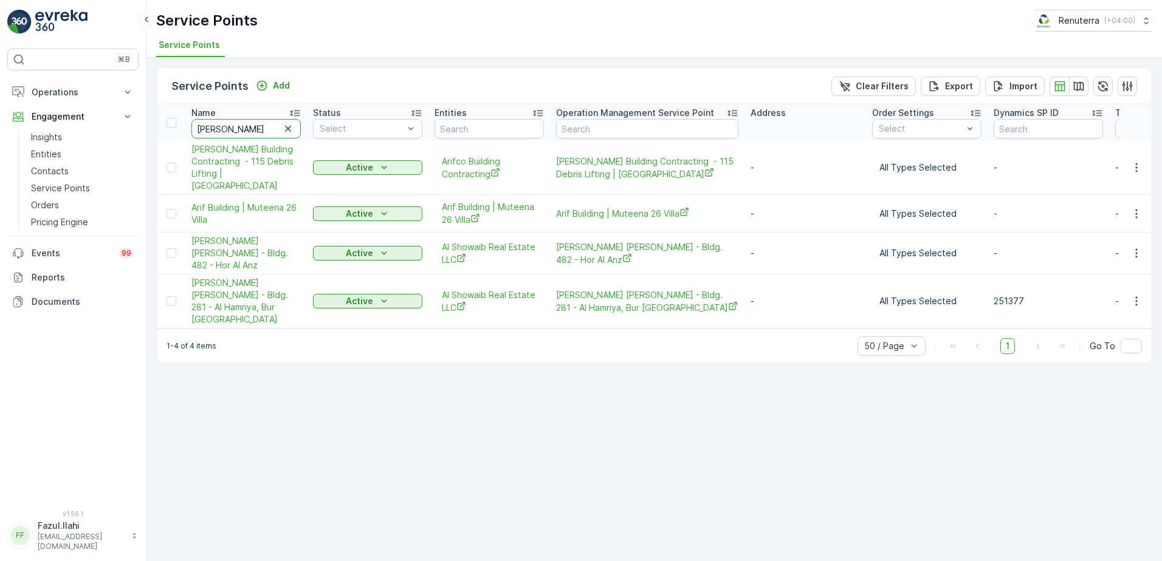
click at [224, 133] on input "Arif" at bounding box center [245, 128] width 109 height 19
paste input "Tarheel"
type input "Tarheel"
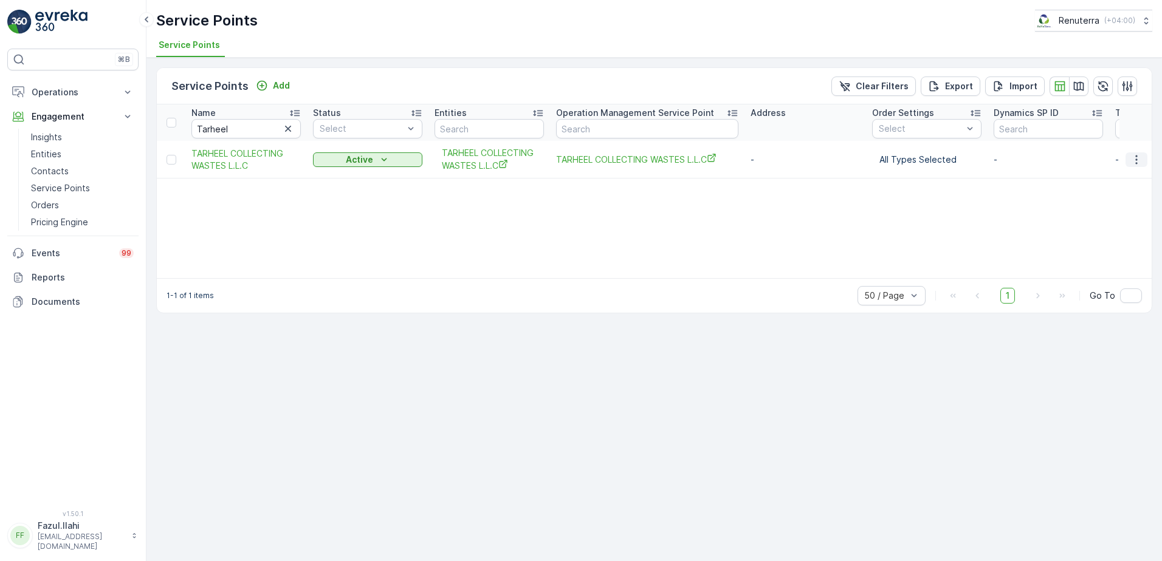
click at [1141, 162] on icon "button" at bounding box center [1136, 160] width 12 height 12
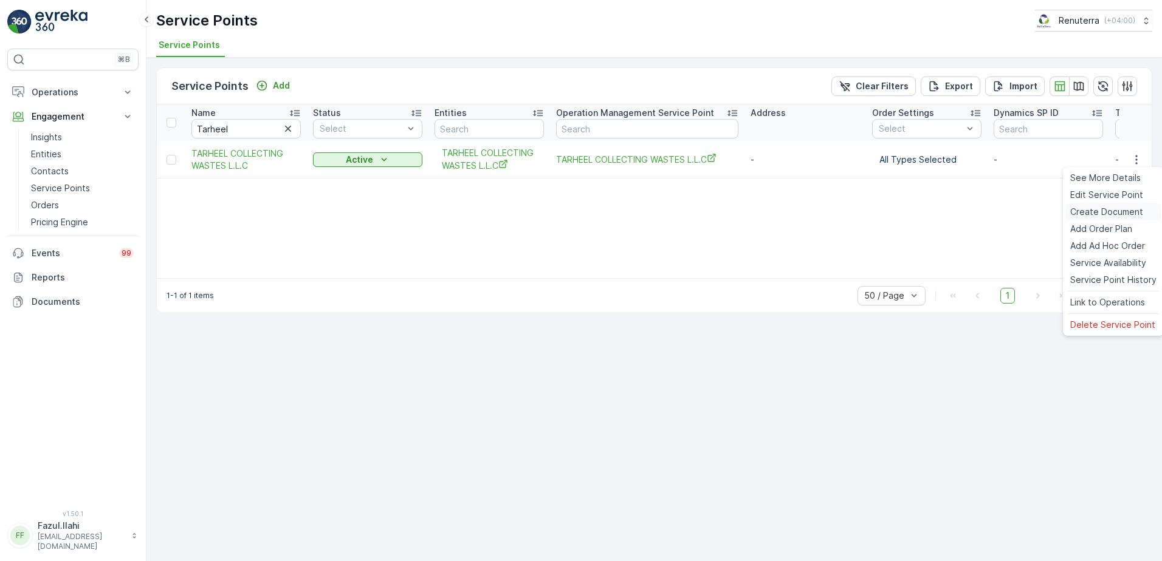
click at [1085, 212] on span "Create Document" at bounding box center [1106, 212] width 73 height 12
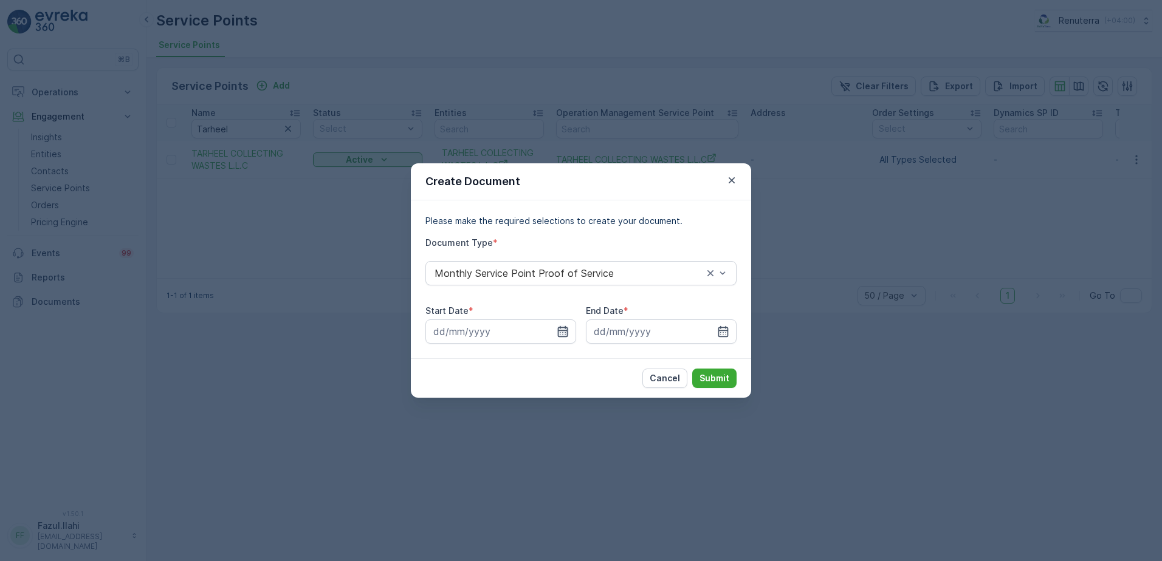
drag, startPoint x: 559, startPoint y: 328, endPoint x: 567, endPoint y: 335, distance: 11.2
click at [560, 328] on icon "button" at bounding box center [563, 331] width 10 height 11
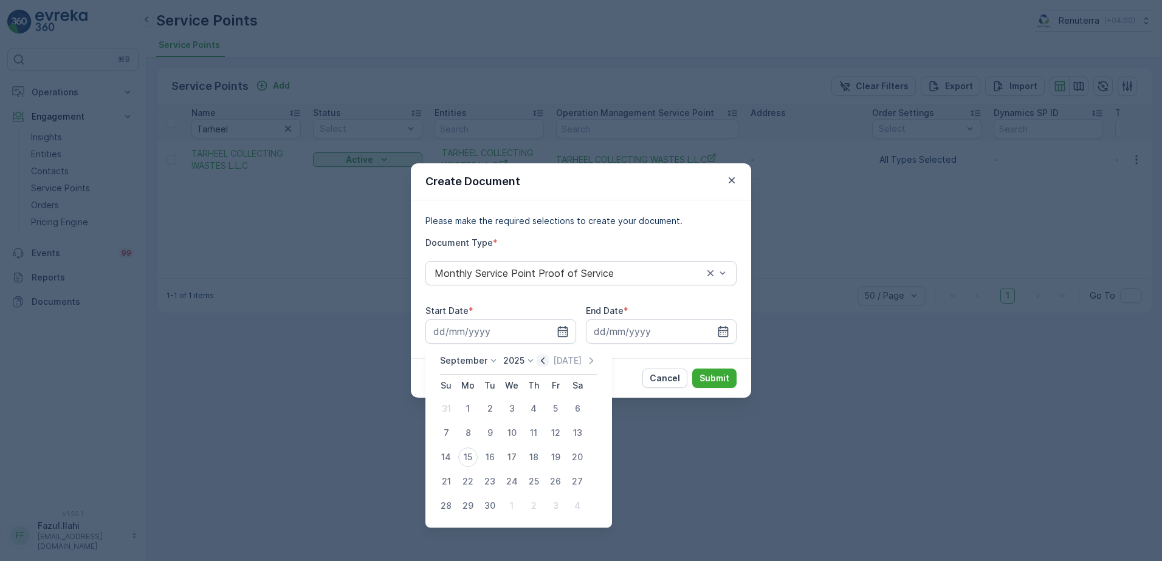
click at [540, 366] on icon "button" at bounding box center [543, 361] width 12 height 12
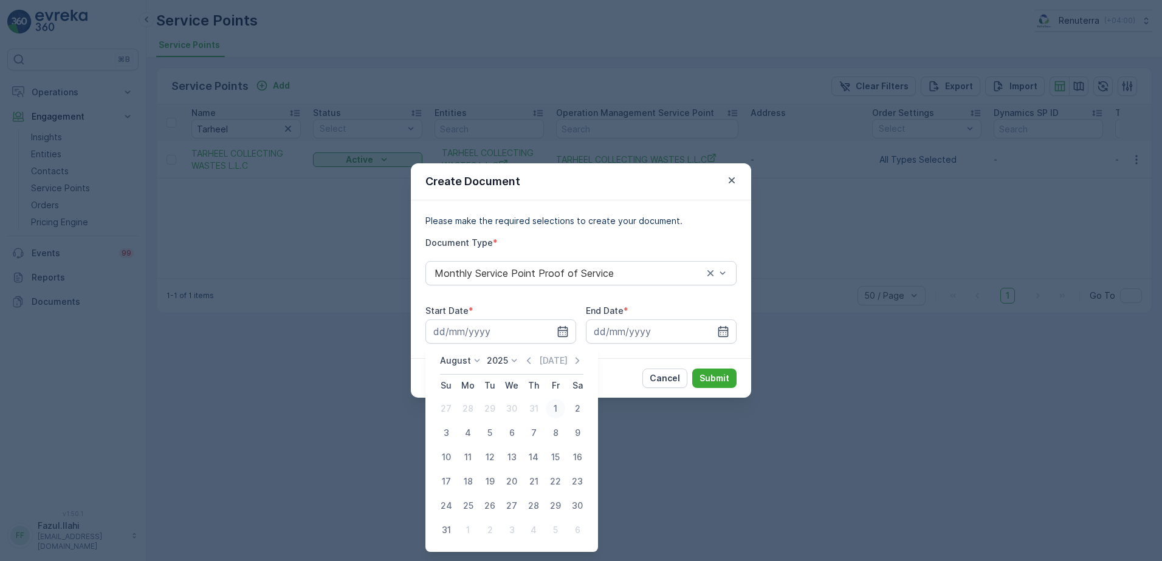
click at [552, 404] on div "1" at bounding box center [555, 408] width 19 height 19
type input "01.08.2025"
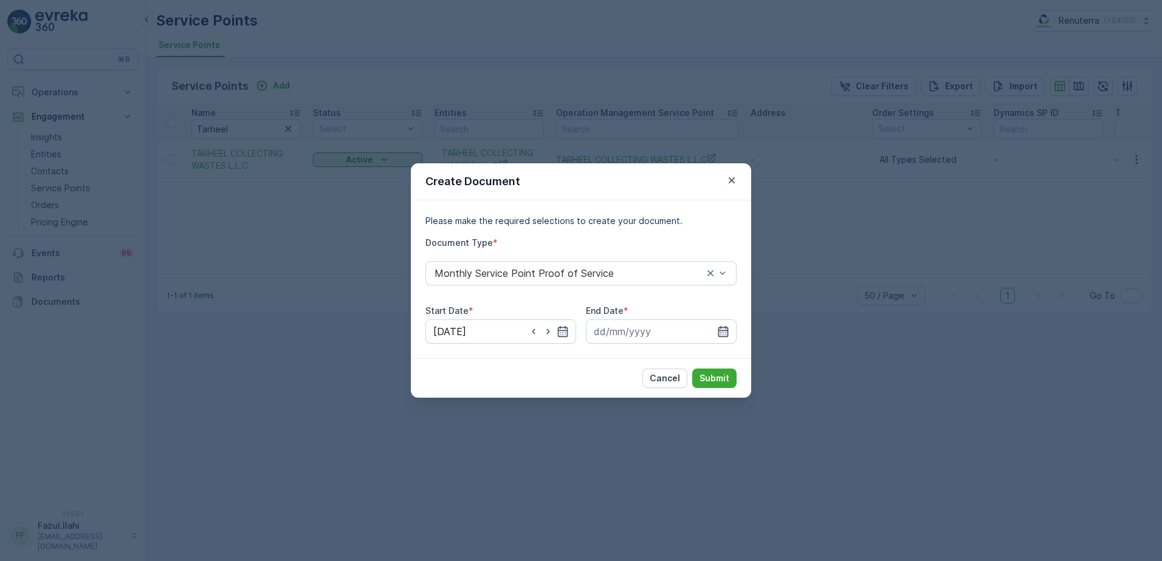
click at [722, 333] on icon "button" at bounding box center [723, 332] width 12 height 12
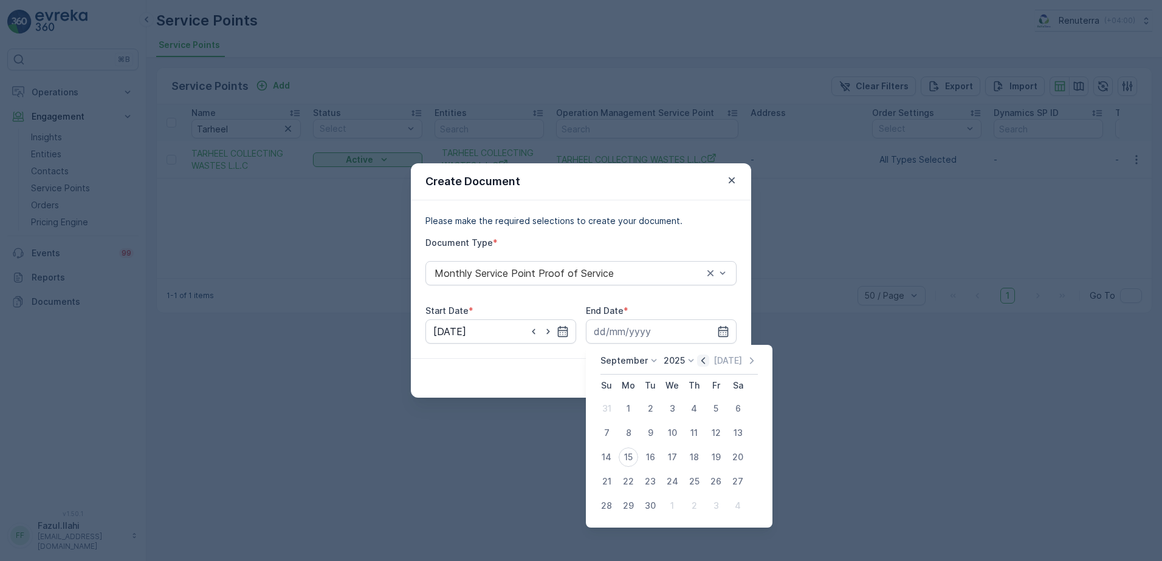
click at [701, 364] on icon "button" at bounding box center [703, 361] width 12 height 12
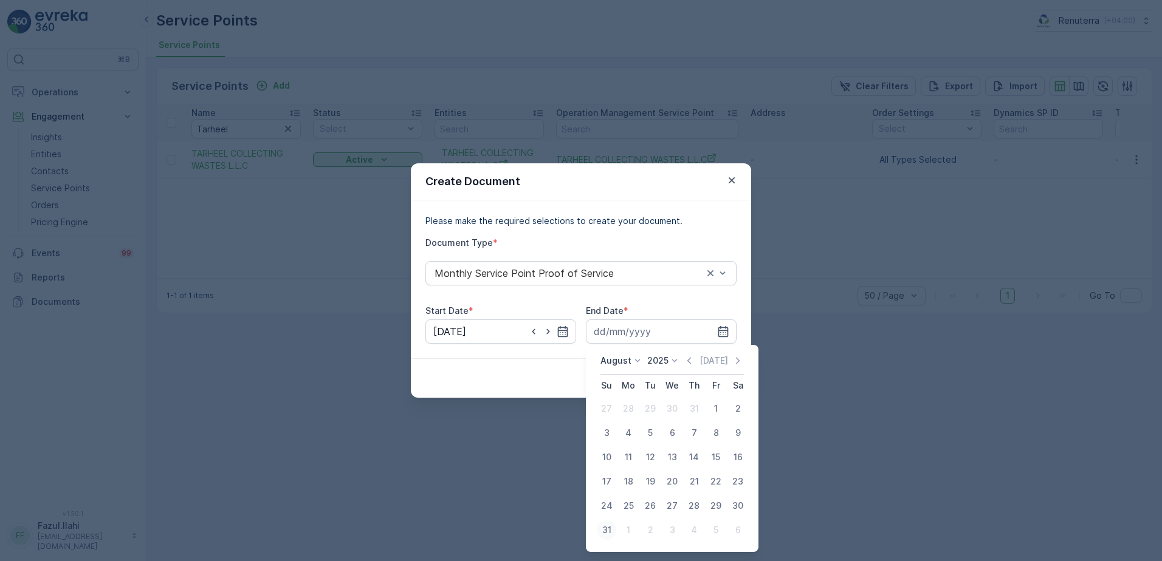
click at [609, 527] on div "31" at bounding box center [606, 530] width 19 height 19
type input "31.08.2025"
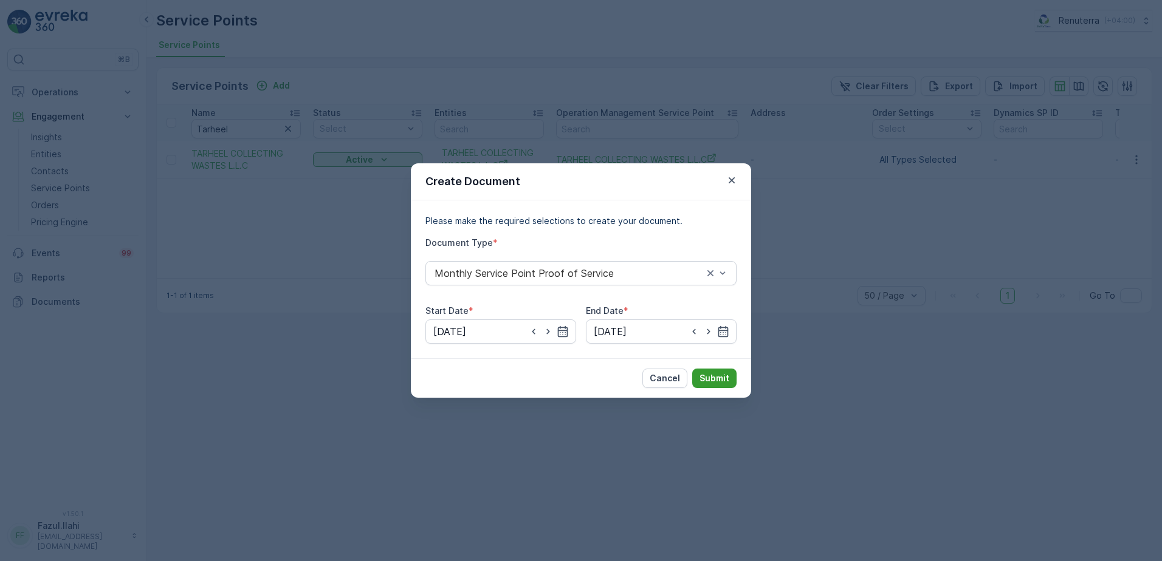
click at [712, 377] on p "Submit" at bounding box center [714, 378] width 30 height 12
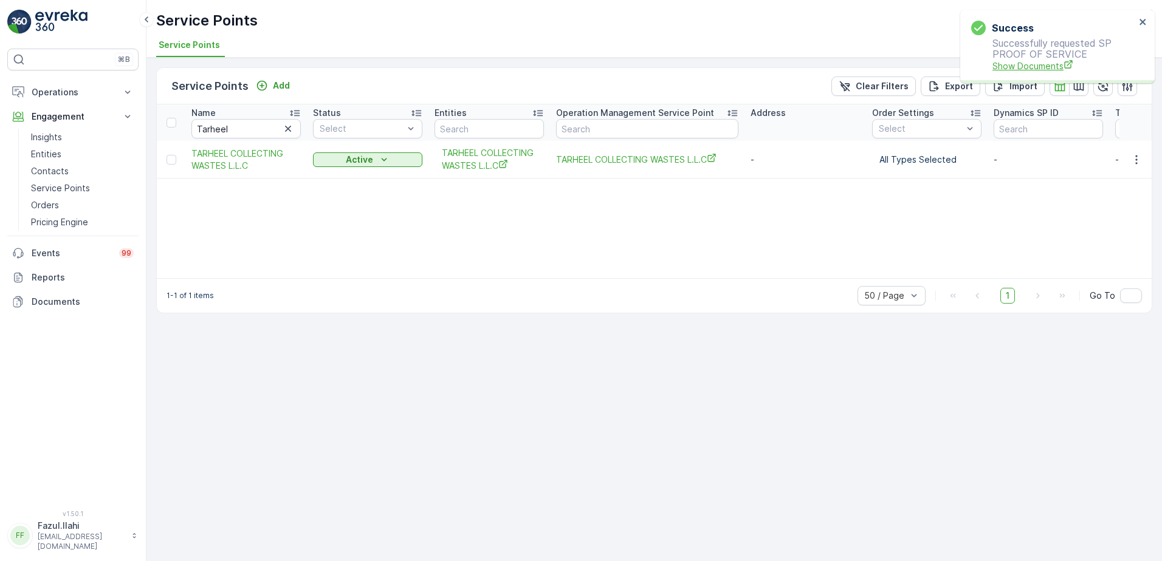
click at [1018, 64] on span "Show Documents" at bounding box center [1063, 66] width 143 height 13
click at [1136, 163] on icon "button" at bounding box center [1136, 160] width 12 height 12
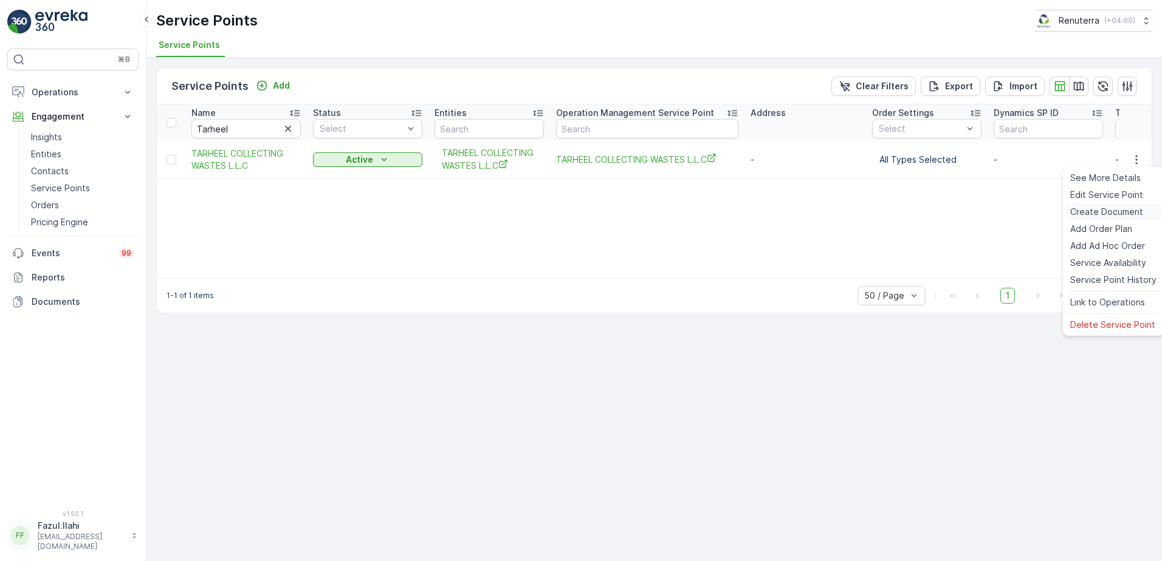
click at [1088, 219] on div "Create Document" at bounding box center [1113, 212] width 96 height 17
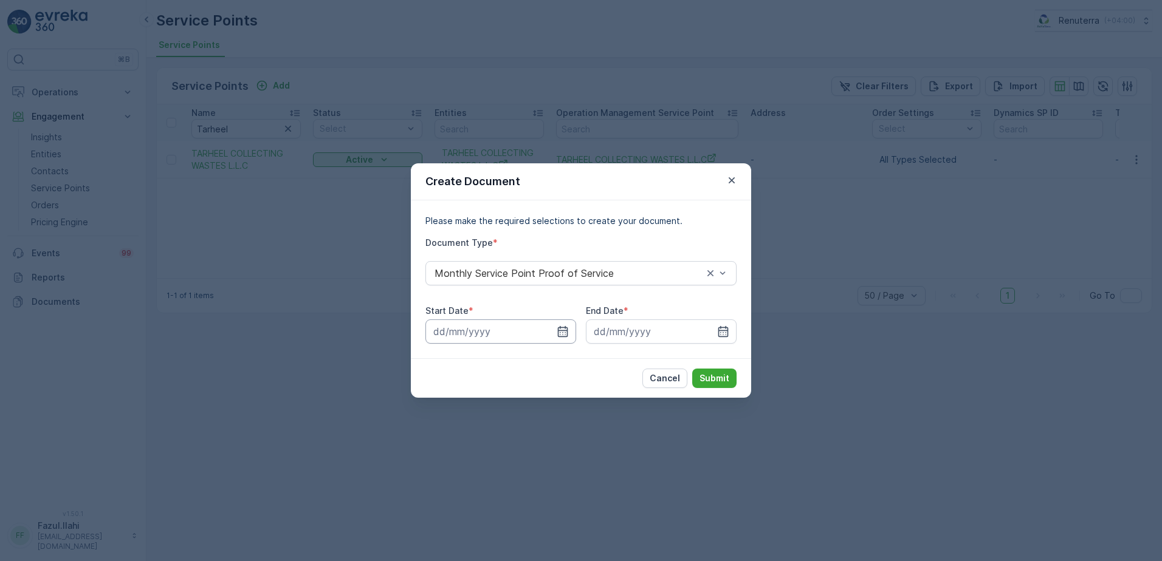
click at [570, 326] on input at bounding box center [500, 332] width 151 height 24
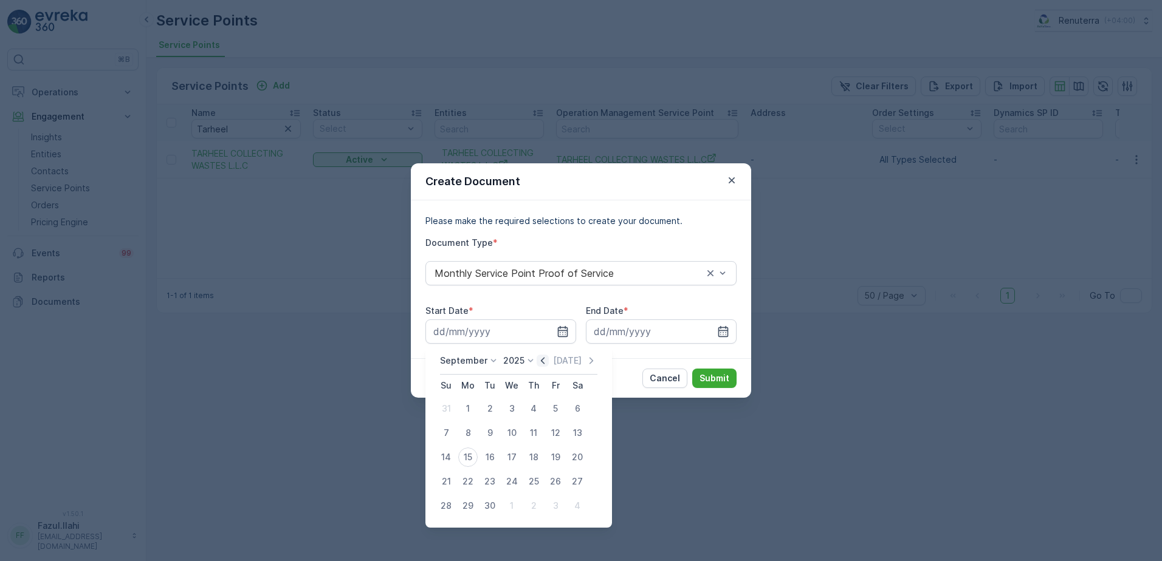
click at [541, 361] on icon "button" at bounding box center [543, 360] width 4 height 7
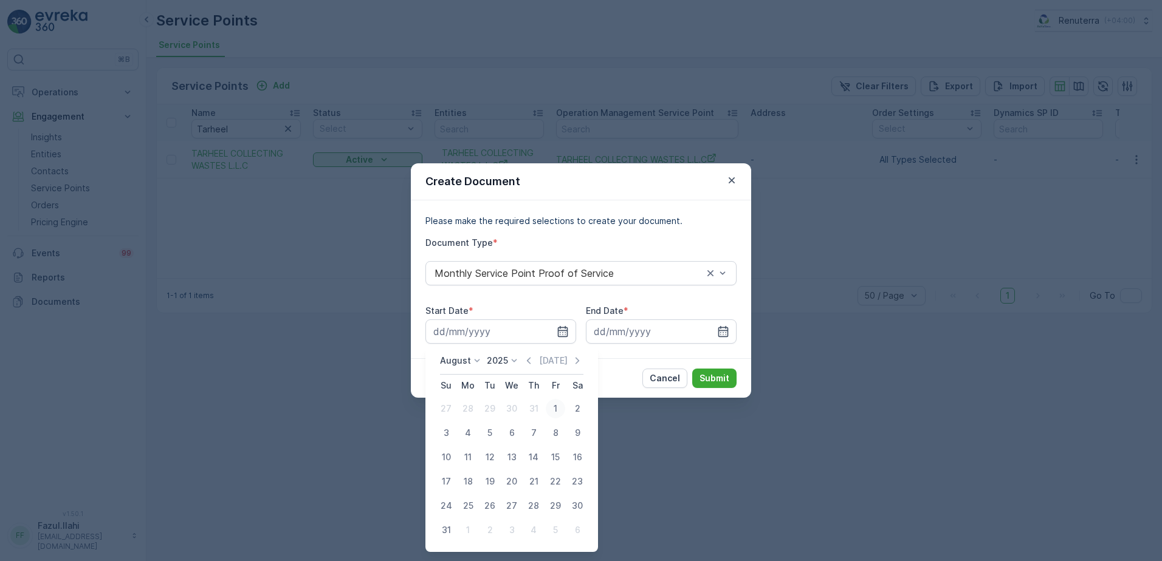
click at [547, 407] on div "1" at bounding box center [555, 408] width 19 height 19
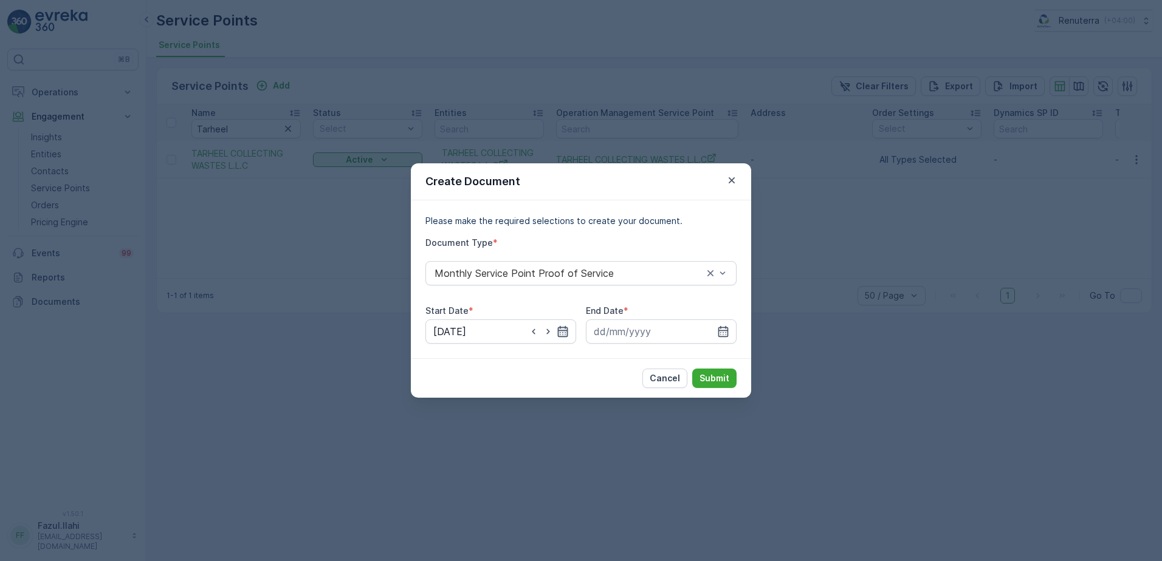
click at [562, 331] on icon "button" at bounding box center [563, 331] width 10 height 11
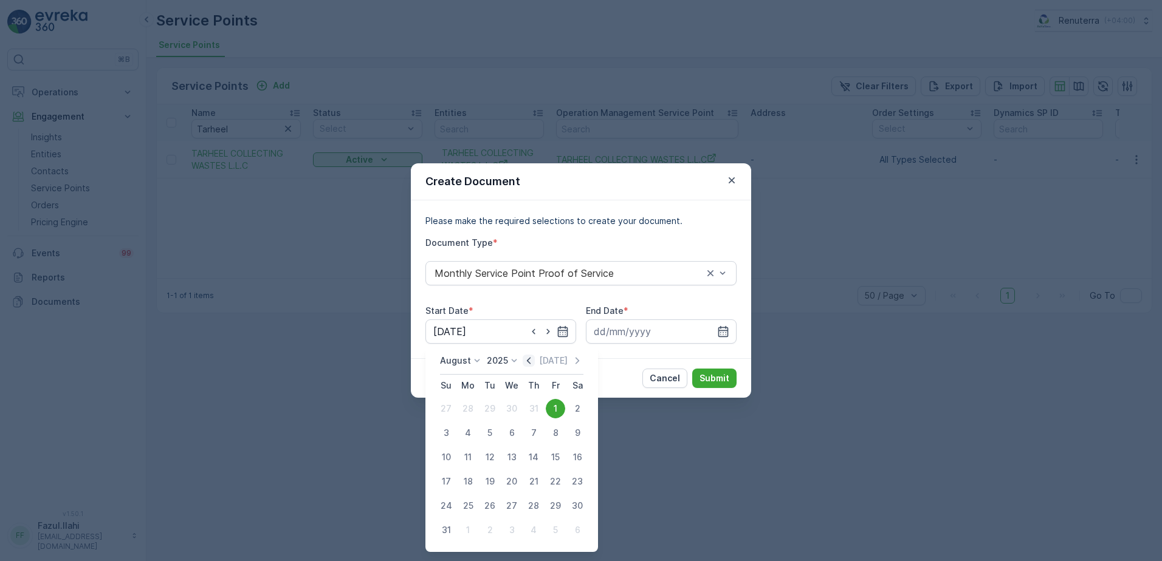
click at [533, 366] on icon "button" at bounding box center [529, 361] width 12 height 12
click at [491, 407] on div "1" at bounding box center [489, 408] width 19 height 19
type input "01.07.2025"
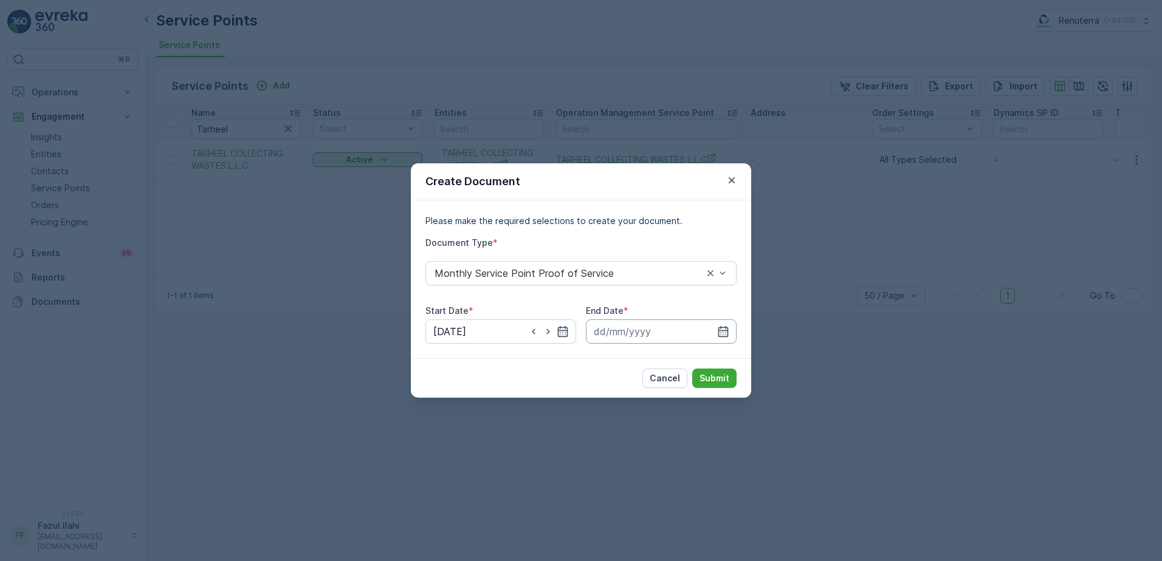
click at [733, 330] on input at bounding box center [661, 332] width 151 height 24
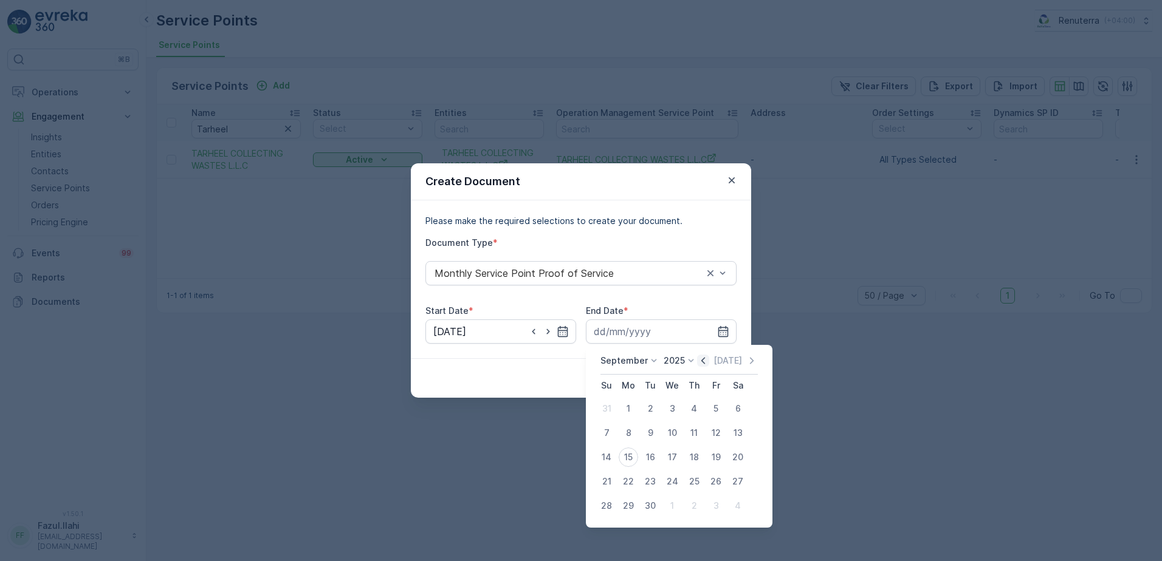
click at [704, 362] on icon "button" at bounding box center [703, 361] width 12 height 12
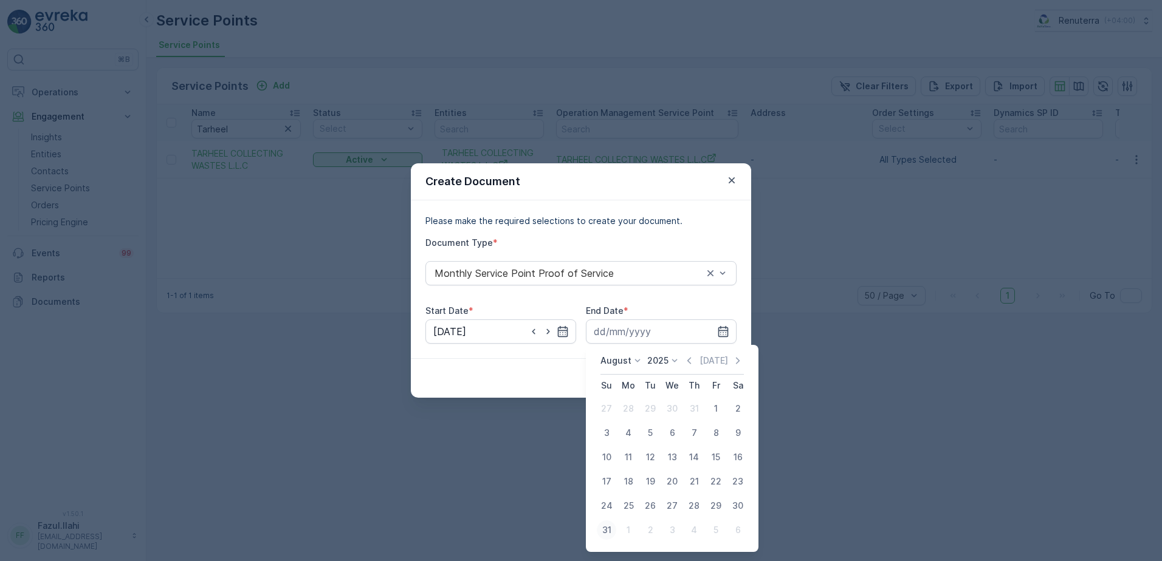
click at [616, 532] on button "31" at bounding box center [606, 531] width 22 height 22
type input "31.08.2025"
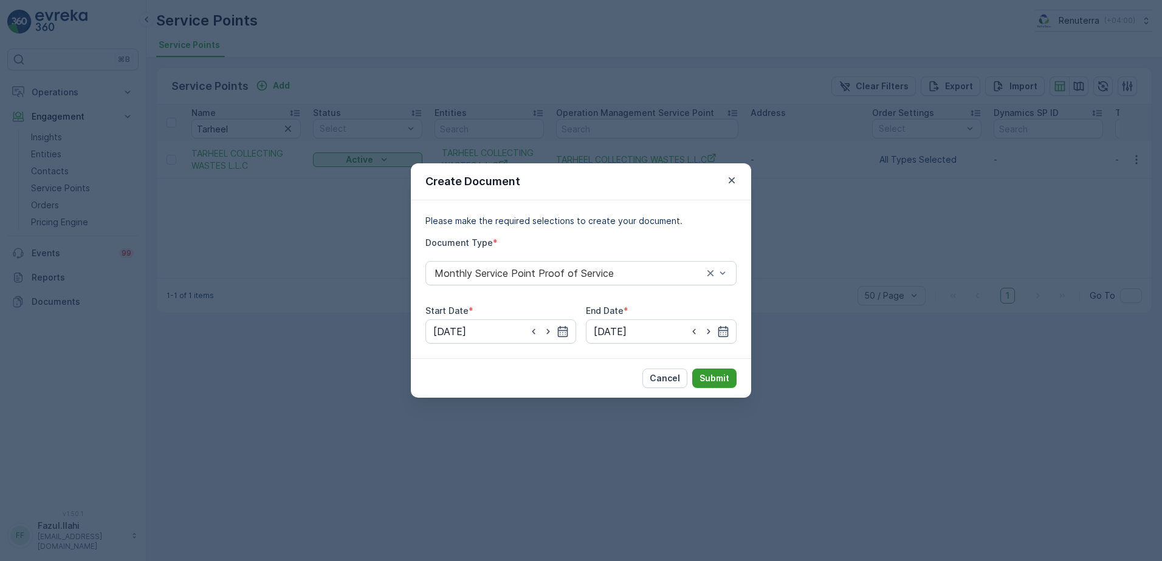
click at [711, 372] on p "Submit" at bounding box center [714, 378] width 30 height 12
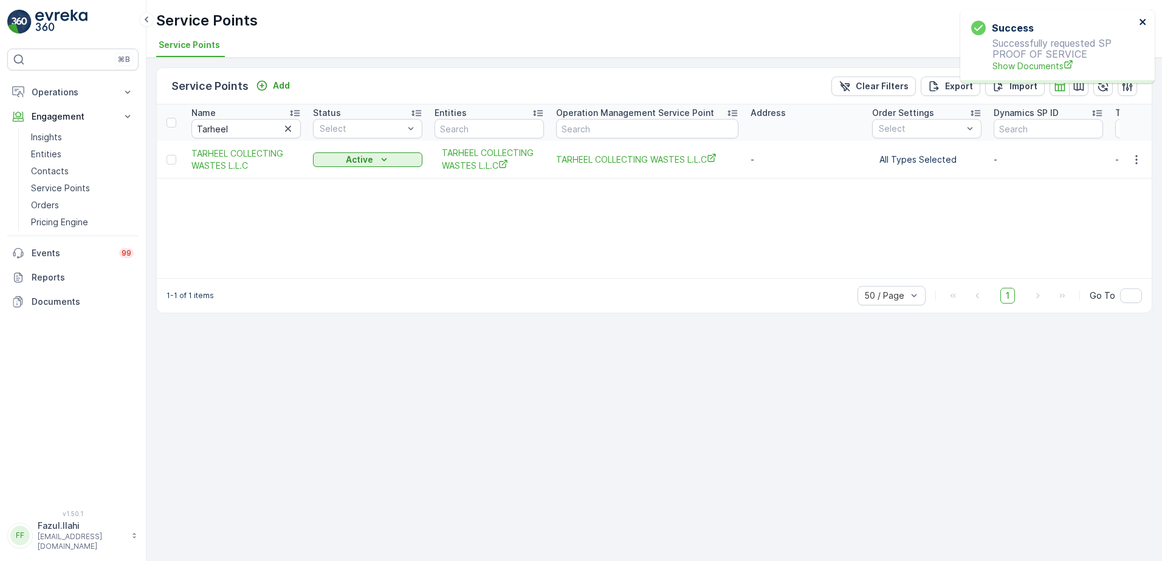
click at [1147, 24] on icon "close" at bounding box center [1143, 22] width 9 height 10
click at [1137, 160] on icon "button" at bounding box center [1136, 159] width 2 height 9
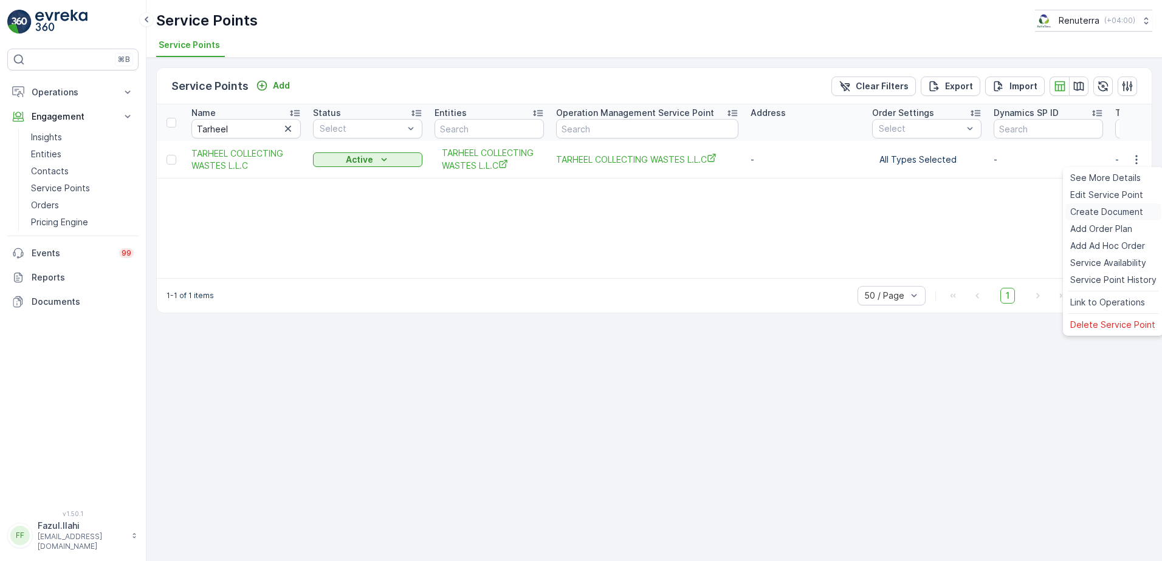
click at [1091, 216] on span "Create Document" at bounding box center [1106, 212] width 73 height 12
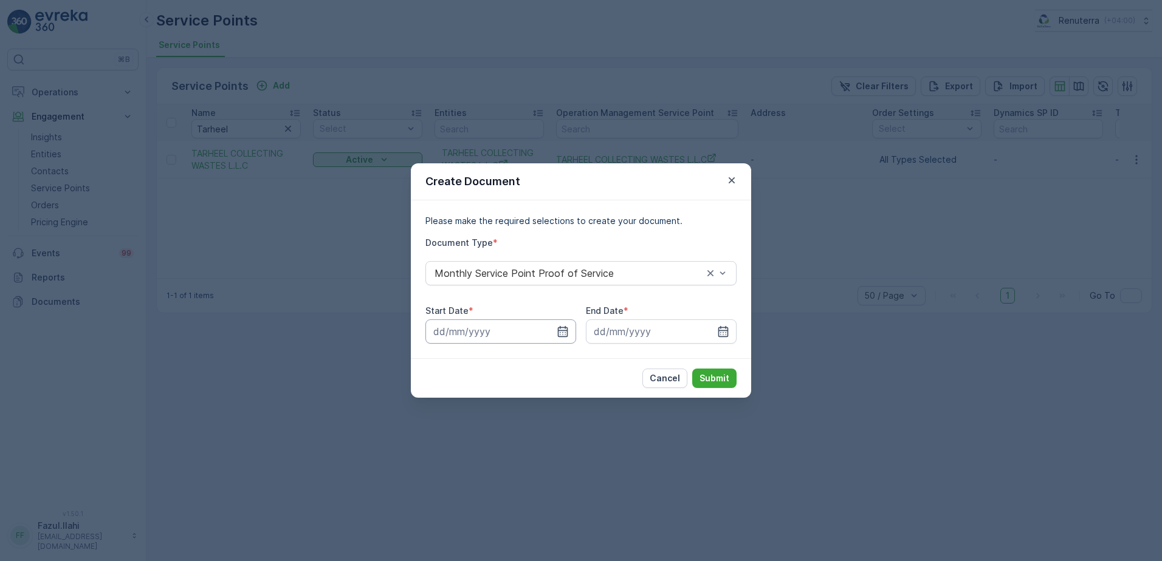
click at [573, 330] on input at bounding box center [500, 332] width 151 height 24
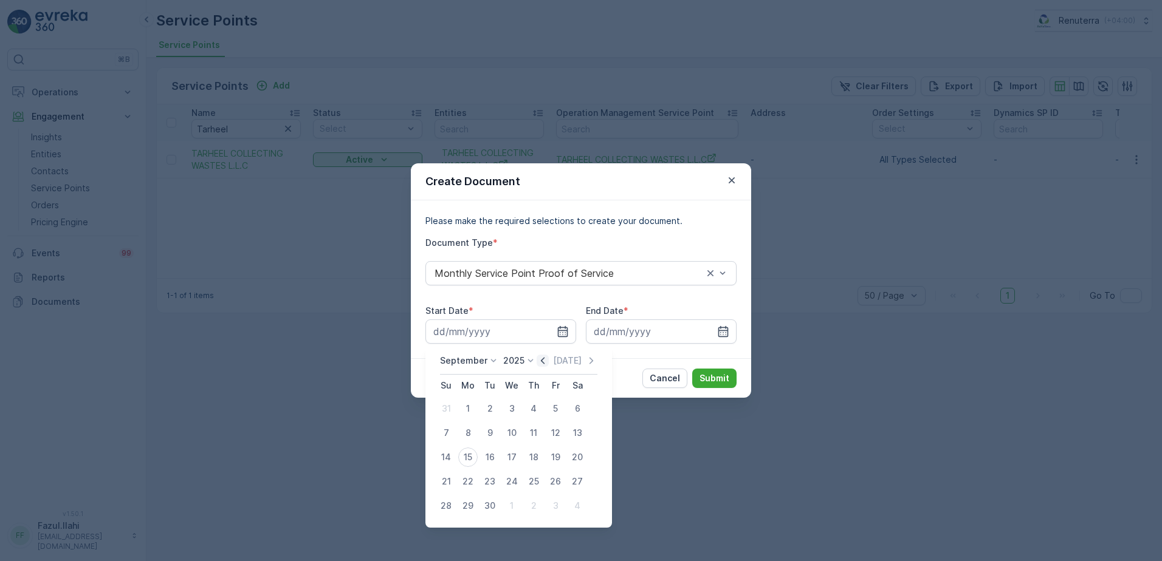
click at [541, 359] on icon "button" at bounding box center [543, 360] width 4 height 7
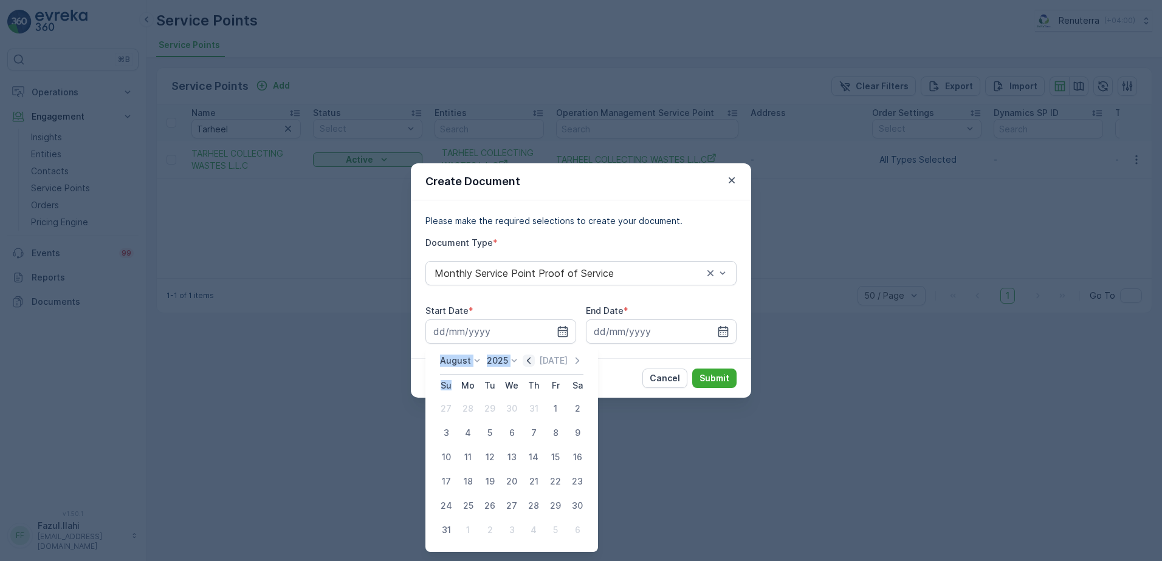
click at [540, 359] on div "Today" at bounding box center [553, 361] width 61 height 12
drag, startPoint x: 540, startPoint y: 359, endPoint x: 533, endPoint y: 364, distance: 8.8
click at [533, 364] on icon "button" at bounding box center [529, 361] width 12 height 12
click at [485, 408] on div "1" at bounding box center [489, 408] width 19 height 19
type input "01.07.2025"
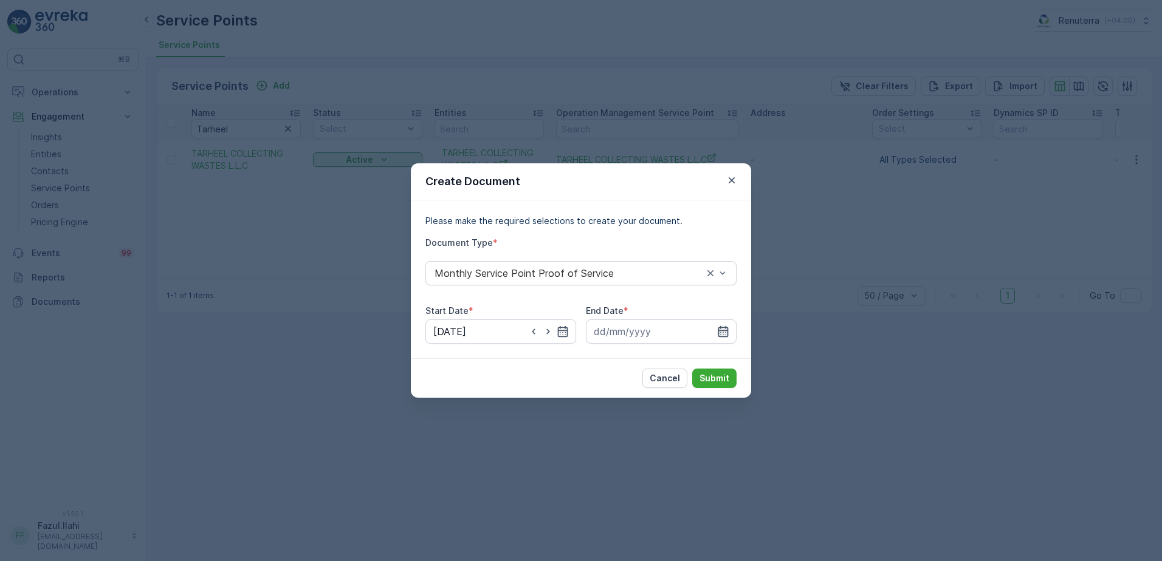
click at [727, 328] on icon "button" at bounding box center [723, 331] width 10 height 11
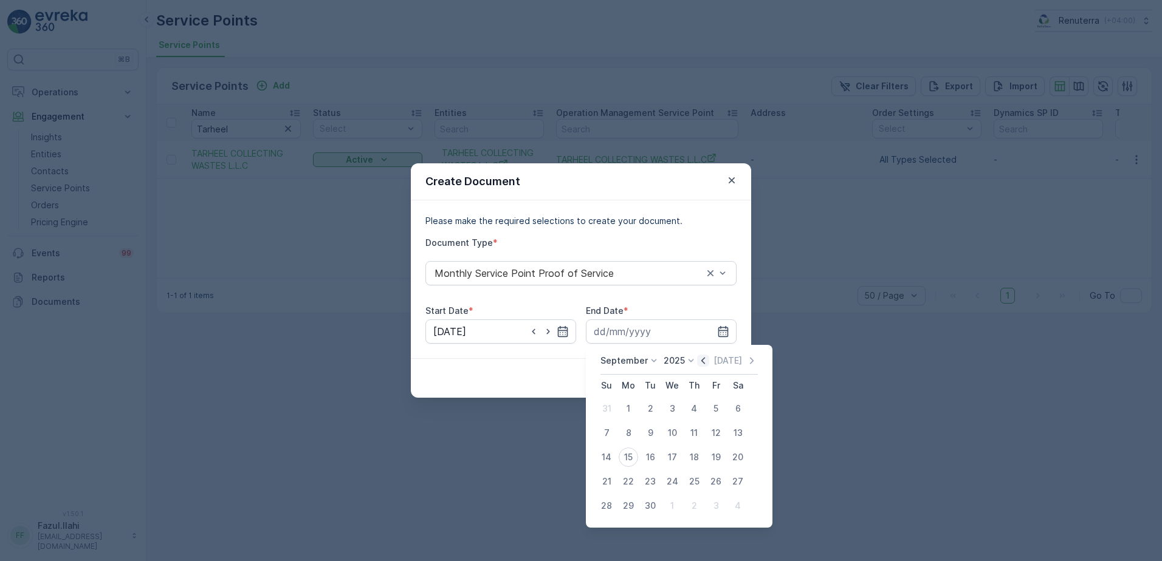
click at [700, 365] on icon "button" at bounding box center [703, 361] width 12 height 12
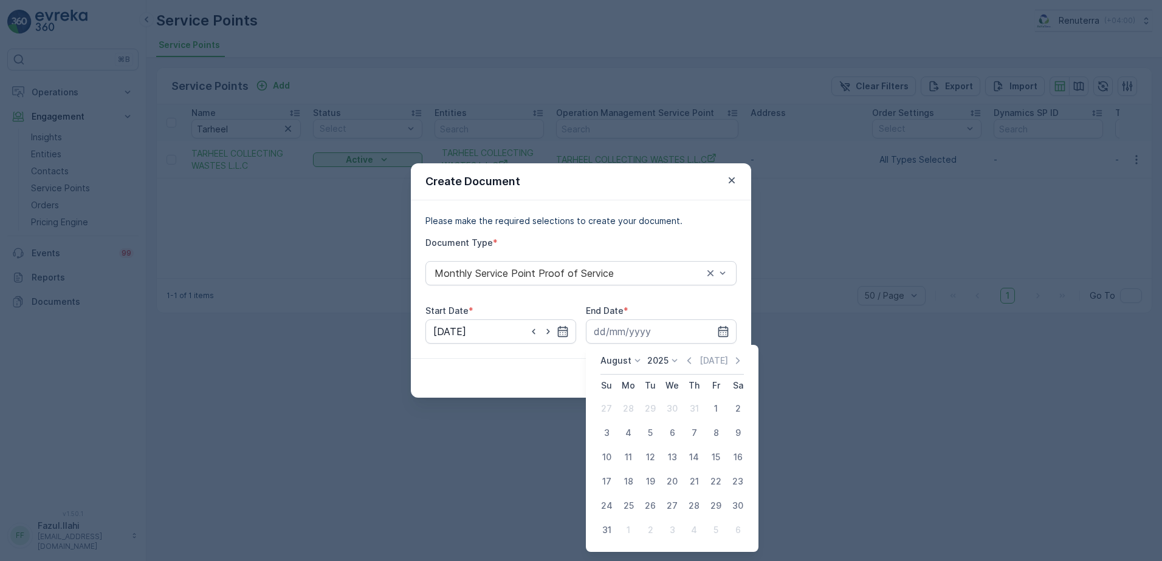
drag, startPoint x: 701, startPoint y: 364, endPoint x: 682, endPoint y: 400, distance: 40.5
click at [701, 363] on div "Today" at bounding box center [713, 361] width 61 height 12
click at [694, 355] on icon "button" at bounding box center [689, 361] width 12 height 12
drag, startPoint x: 697, startPoint y: 504, endPoint x: 700, endPoint y: 495, distance: 9.0
click at [697, 504] on div "31" at bounding box center [693, 505] width 19 height 19
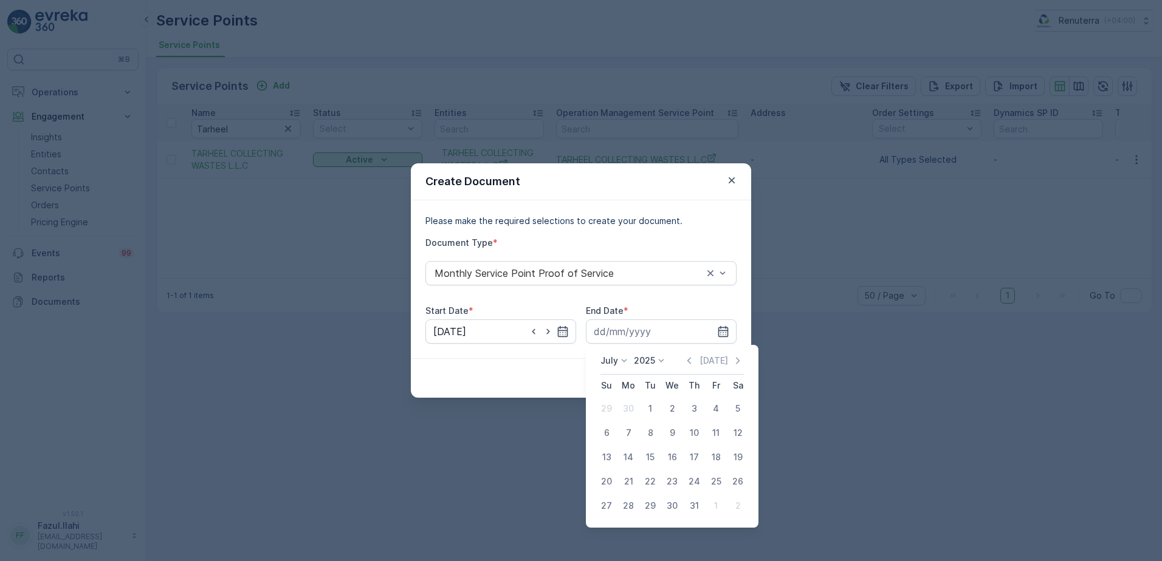
type input "31.07.2025"
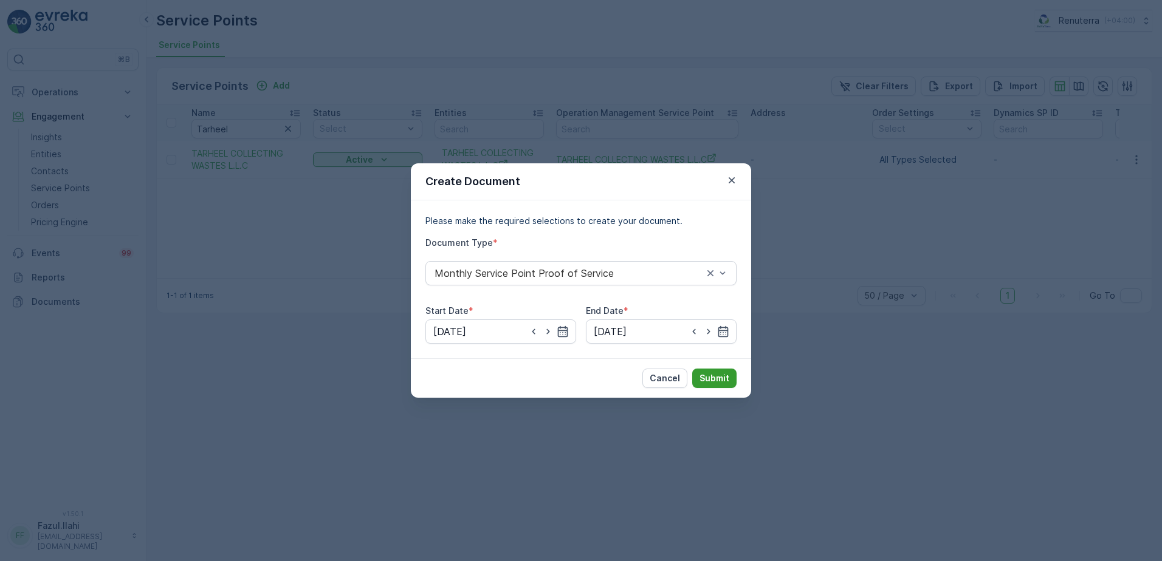
click at [727, 373] on p "Submit" at bounding box center [714, 378] width 30 height 12
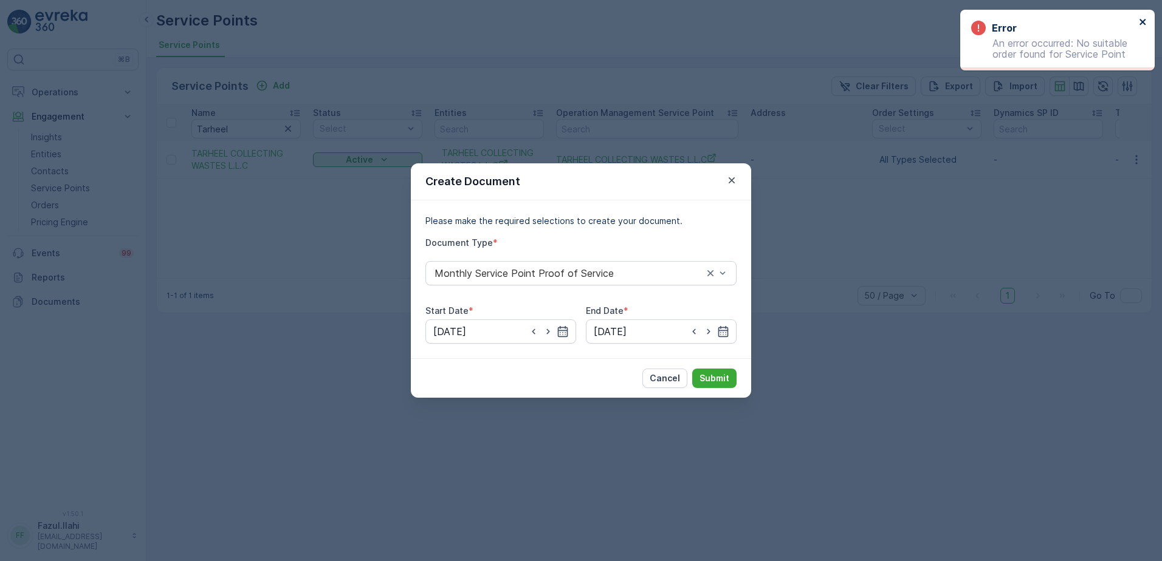
click at [1145, 21] on icon "close" at bounding box center [1143, 22] width 9 height 10
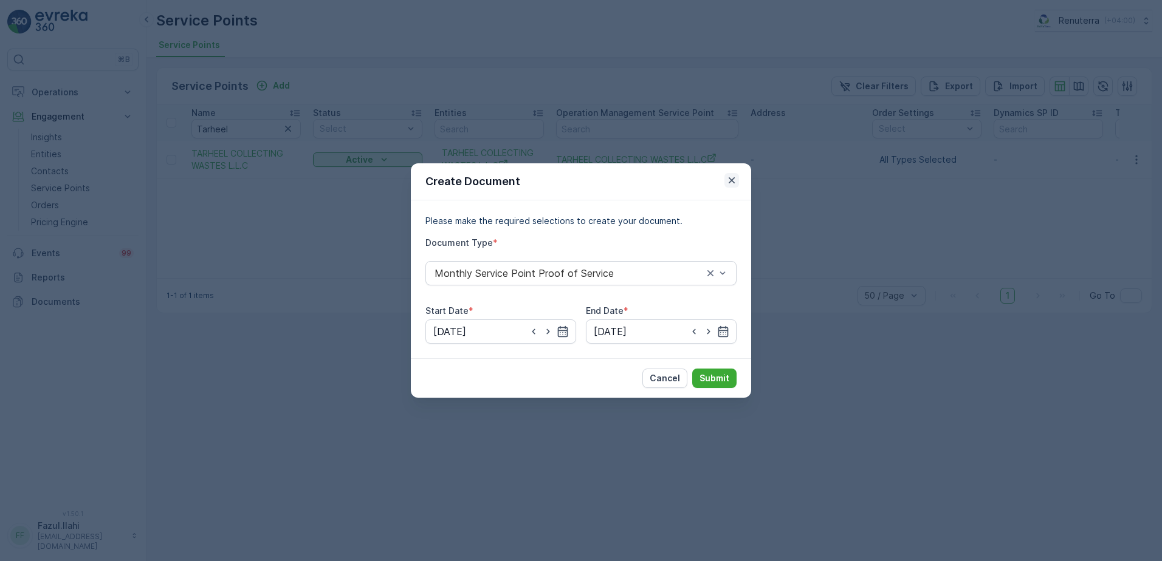
click at [729, 177] on icon "button" at bounding box center [732, 180] width 12 height 12
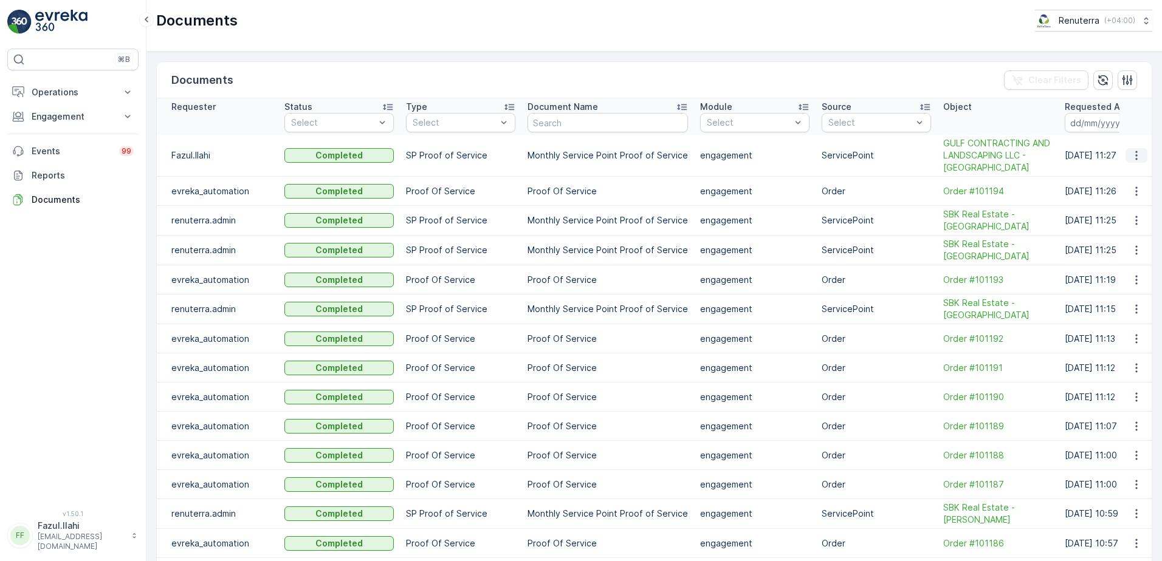
click at [1132, 149] on icon "button" at bounding box center [1136, 155] width 12 height 12
click at [1120, 178] on span "See Details" at bounding box center [1133, 174] width 47 height 12
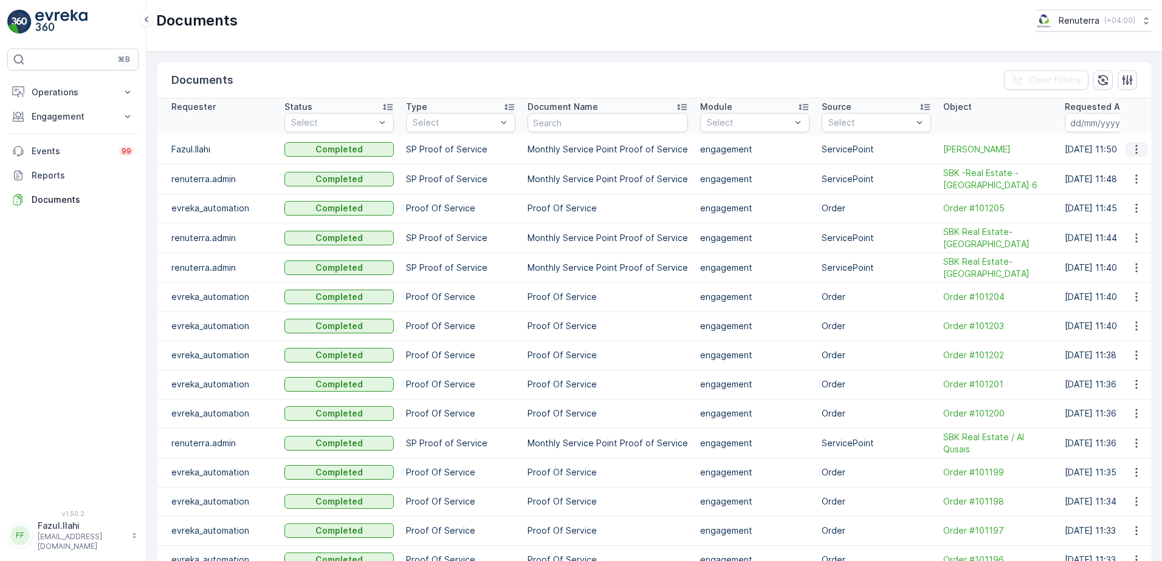
click at [1132, 149] on icon "button" at bounding box center [1136, 149] width 12 height 12
click at [1116, 171] on span "See Details" at bounding box center [1133, 168] width 47 height 12
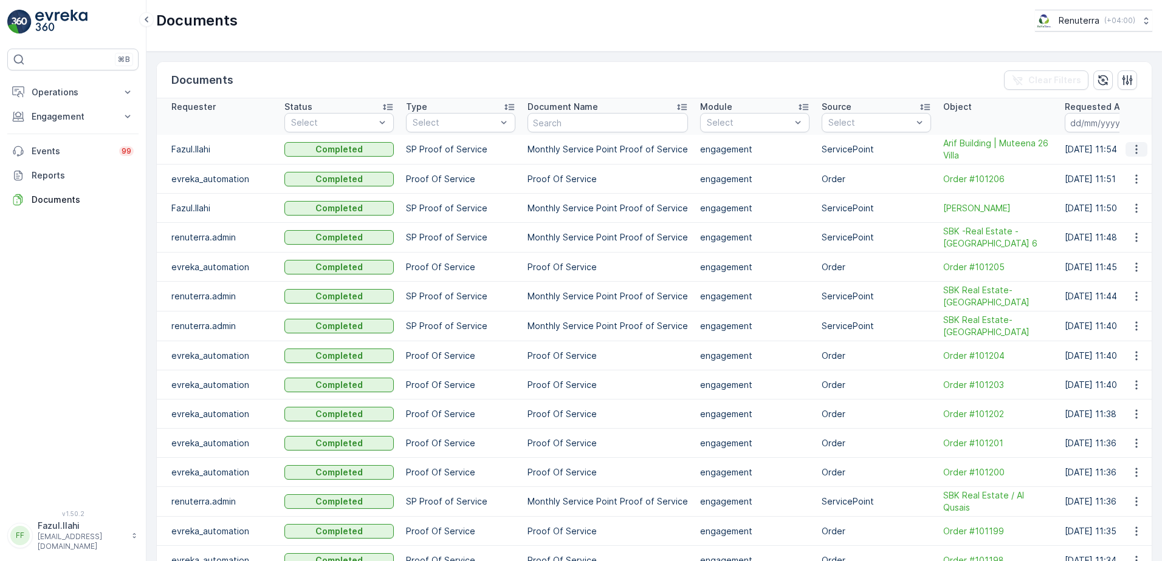
click at [1135, 148] on icon "button" at bounding box center [1136, 149] width 12 height 12
click at [1120, 165] on span "See Details" at bounding box center [1133, 168] width 47 height 12
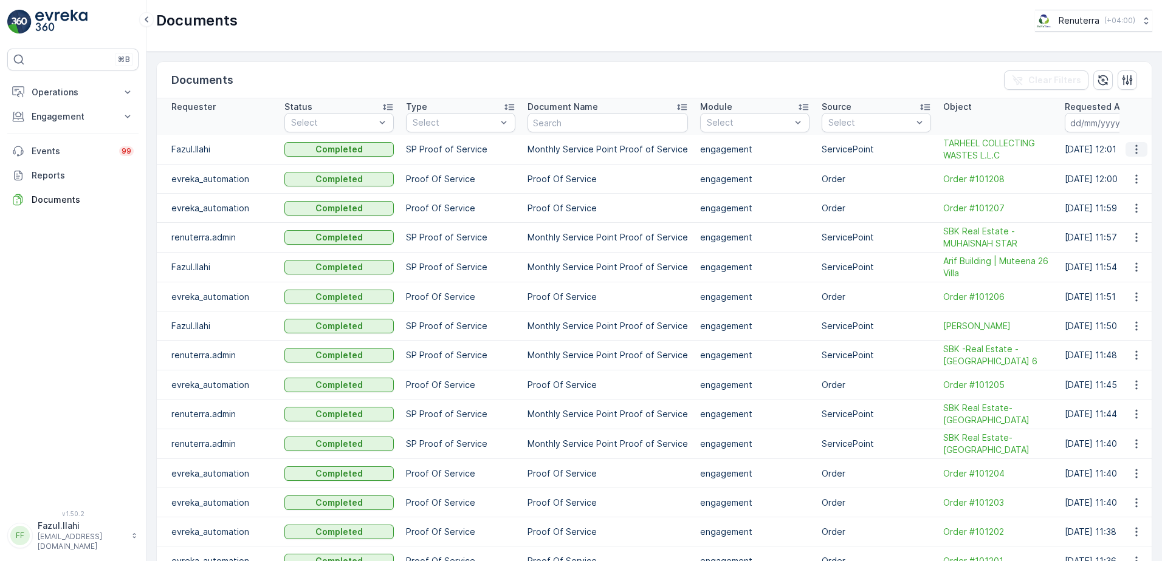
click at [1133, 148] on icon "button" at bounding box center [1136, 149] width 12 height 12
click at [1117, 170] on span "See Details" at bounding box center [1133, 168] width 47 height 12
